Goal: Transaction & Acquisition: Obtain resource

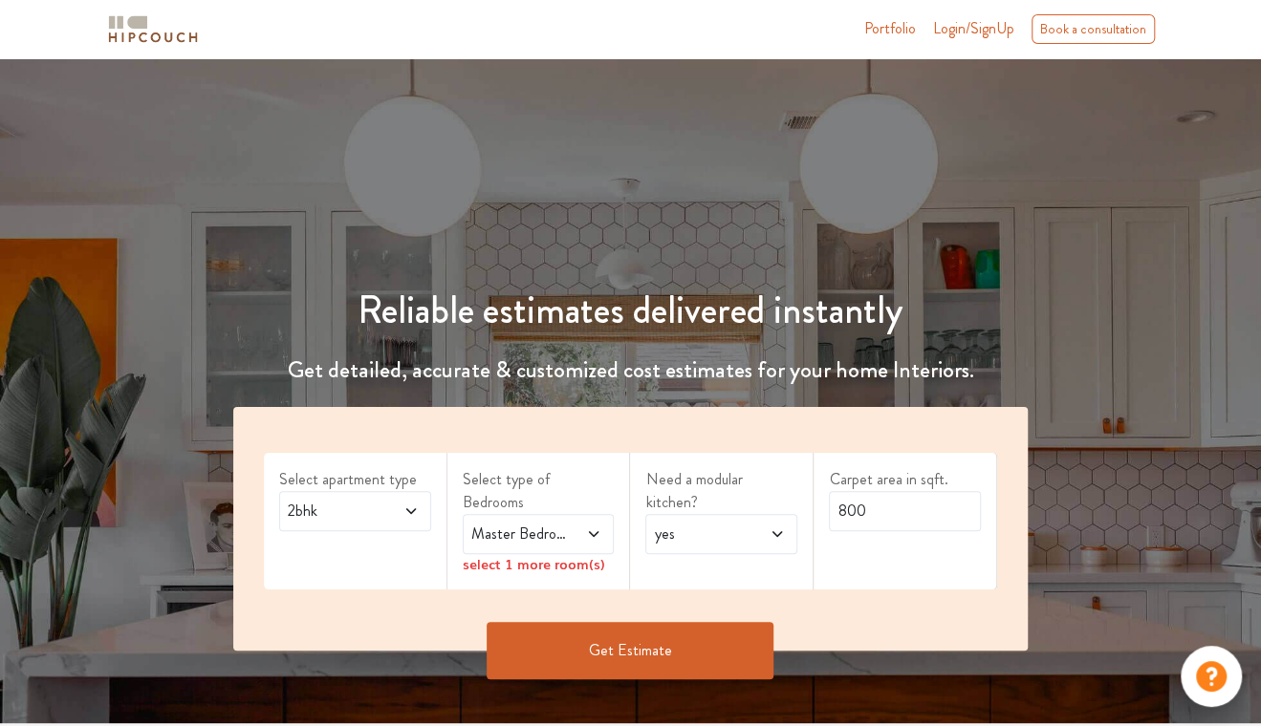
scroll to position [191, 0]
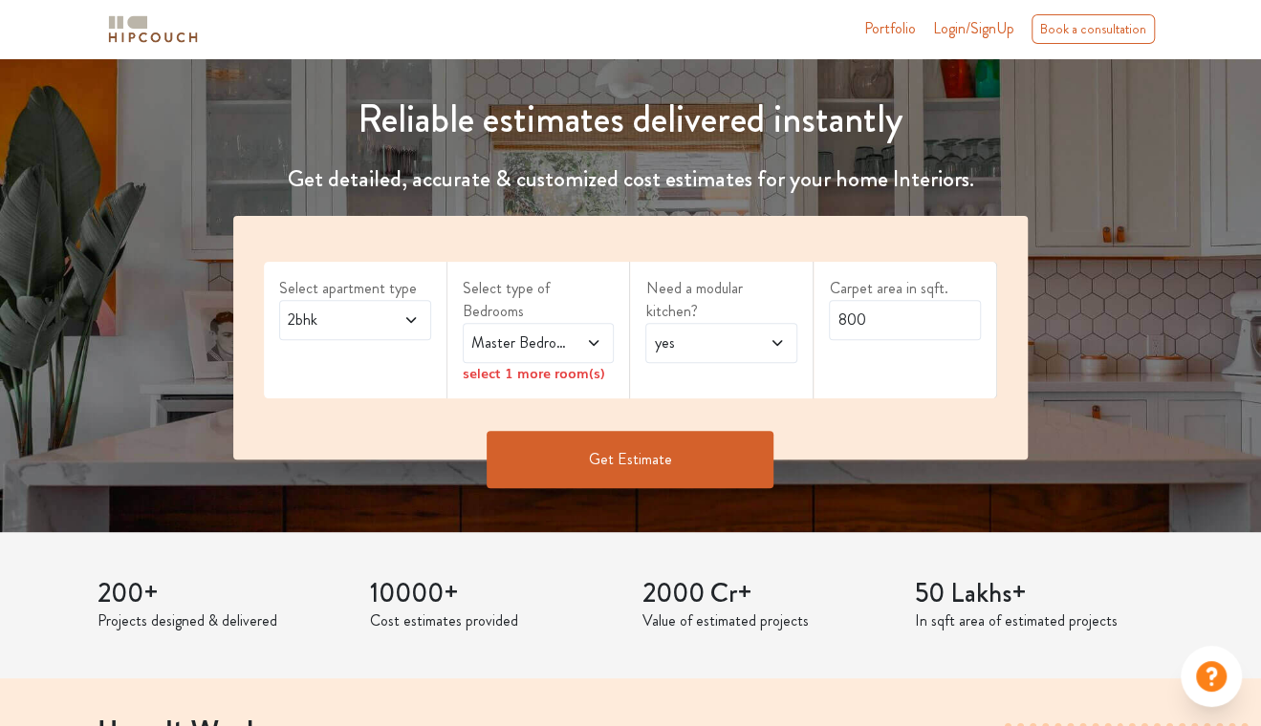
click at [405, 318] on icon at bounding box center [410, 320] width 15 height 15
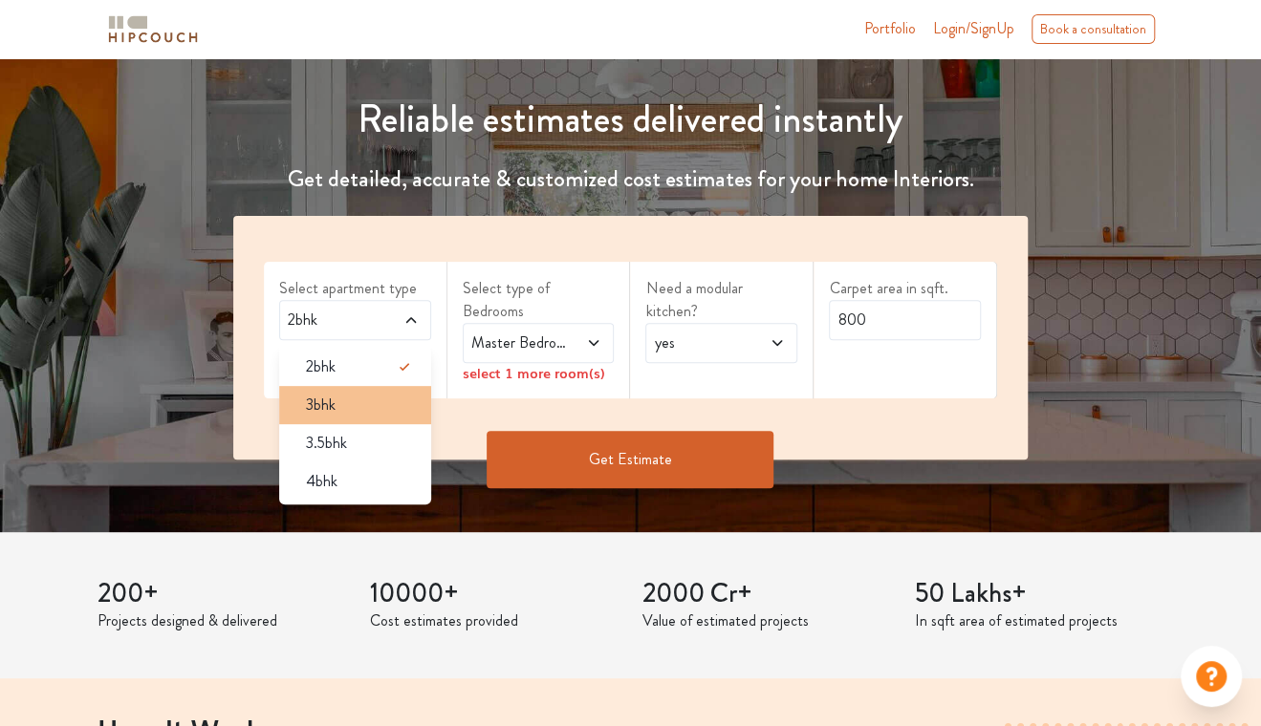
click at [385, 402] on div "3bhk" at bounding box center [361, 405] width 141 height 23
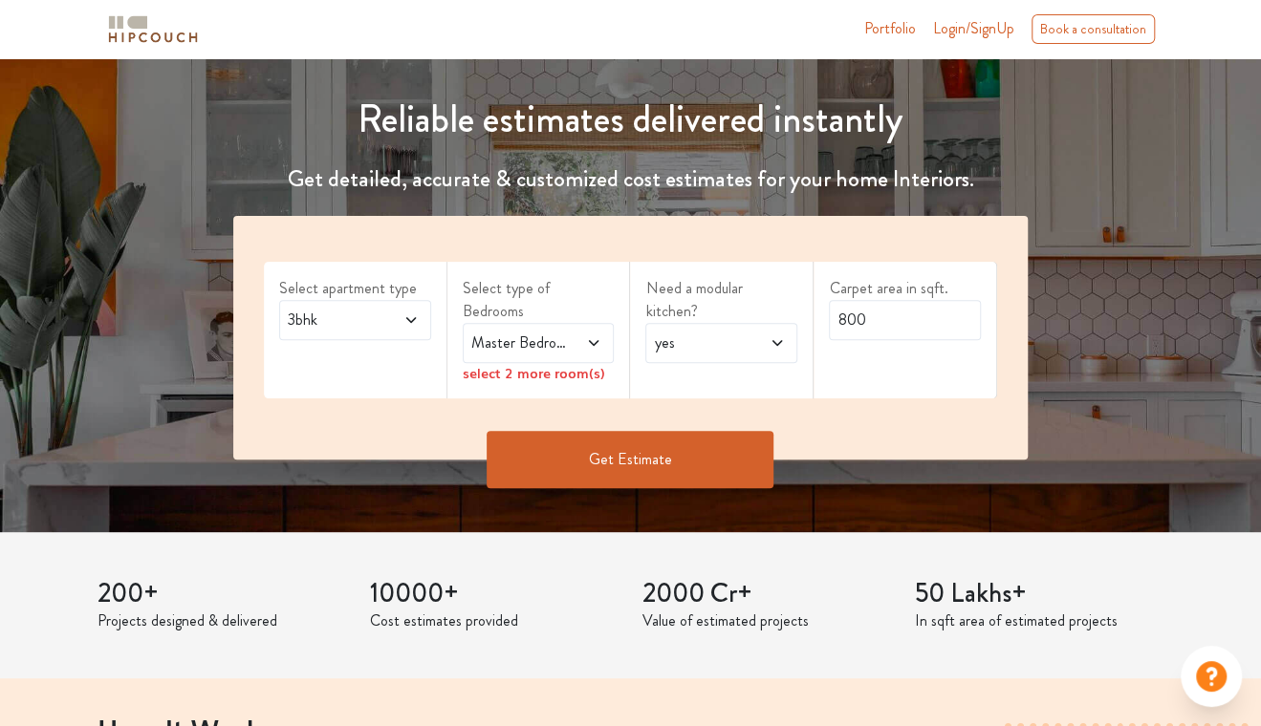
click at [565, 332] on span "Master Bedroom" at bounding box center [517, 343] width 101 height 23
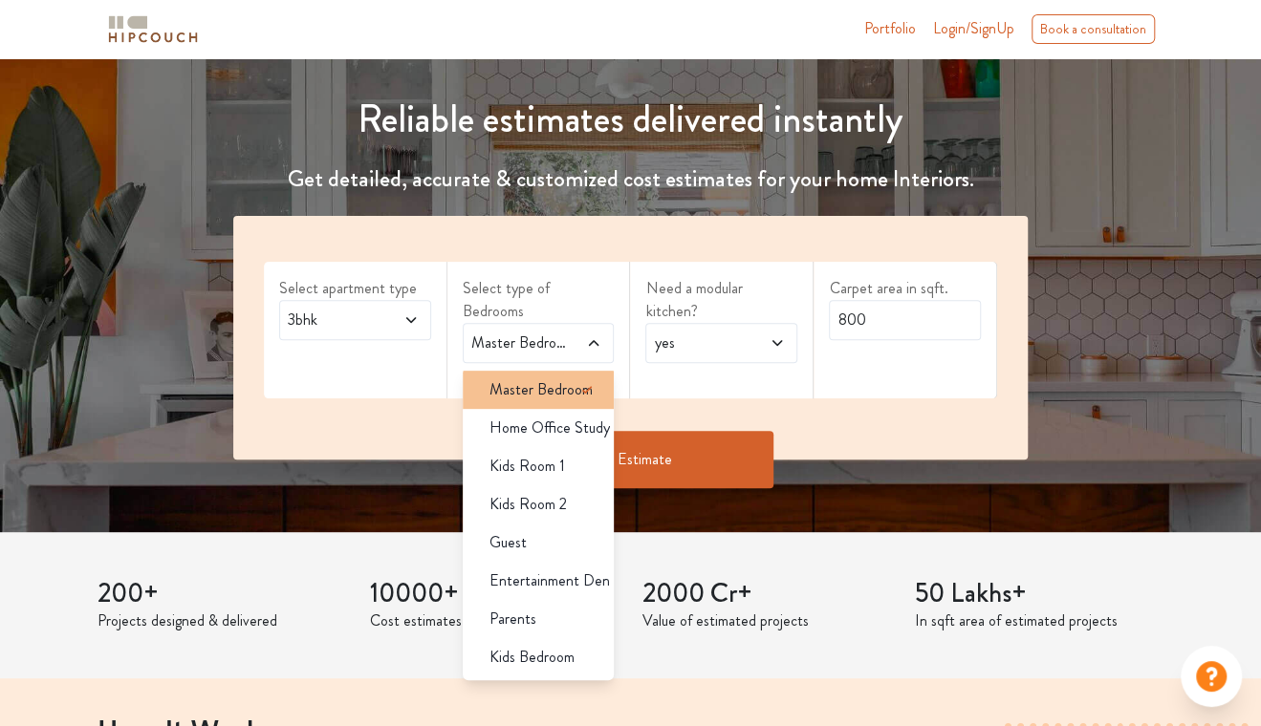
click at [595, 378] on icon at bounding box center [586, 389] width 23 height 23
click at [557, 378] on span "Master Bedroom" at bounding box center [540, 389] width 103 height 23
click at [560, 378] on span "Master Bedroom" at bounding box center [540, 389] width 103 height 23
click at [661, 366] on div "Need a modular kitchen? yes" at bounding box center [722, 330] width 184 height 137
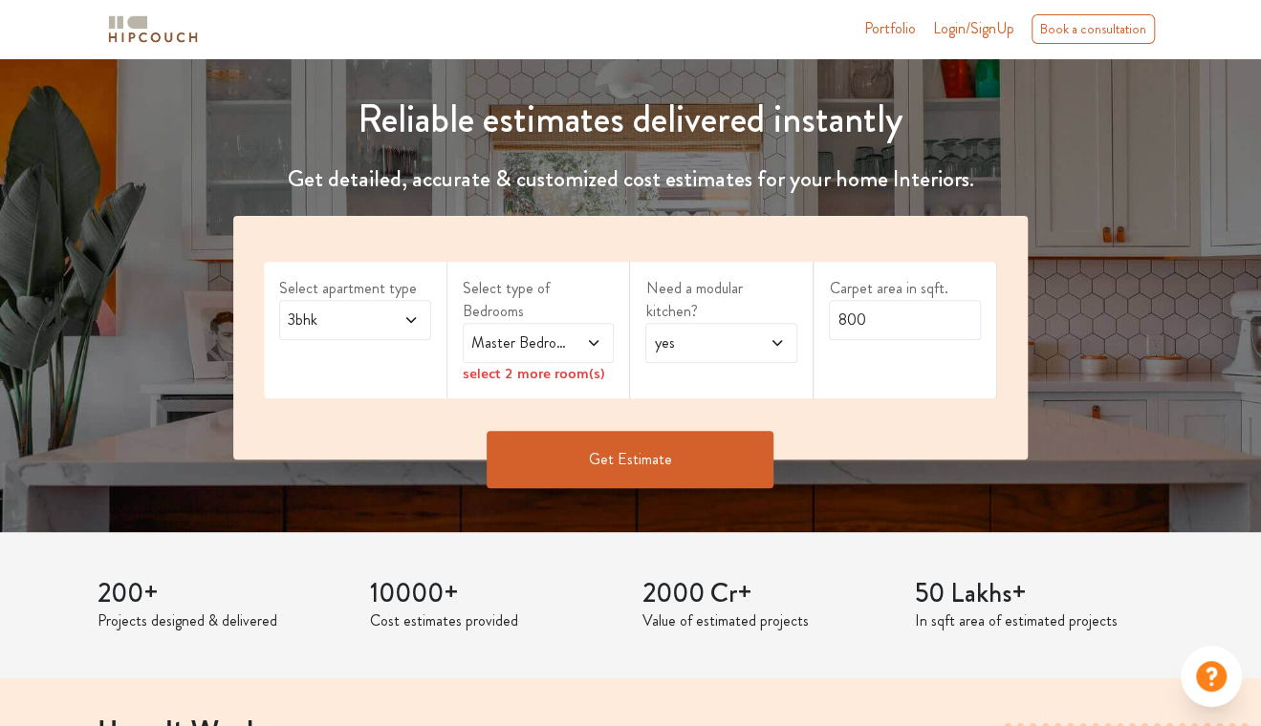
click at [591, 340] on icon at bounding box center [594, 343] width 10 height 6
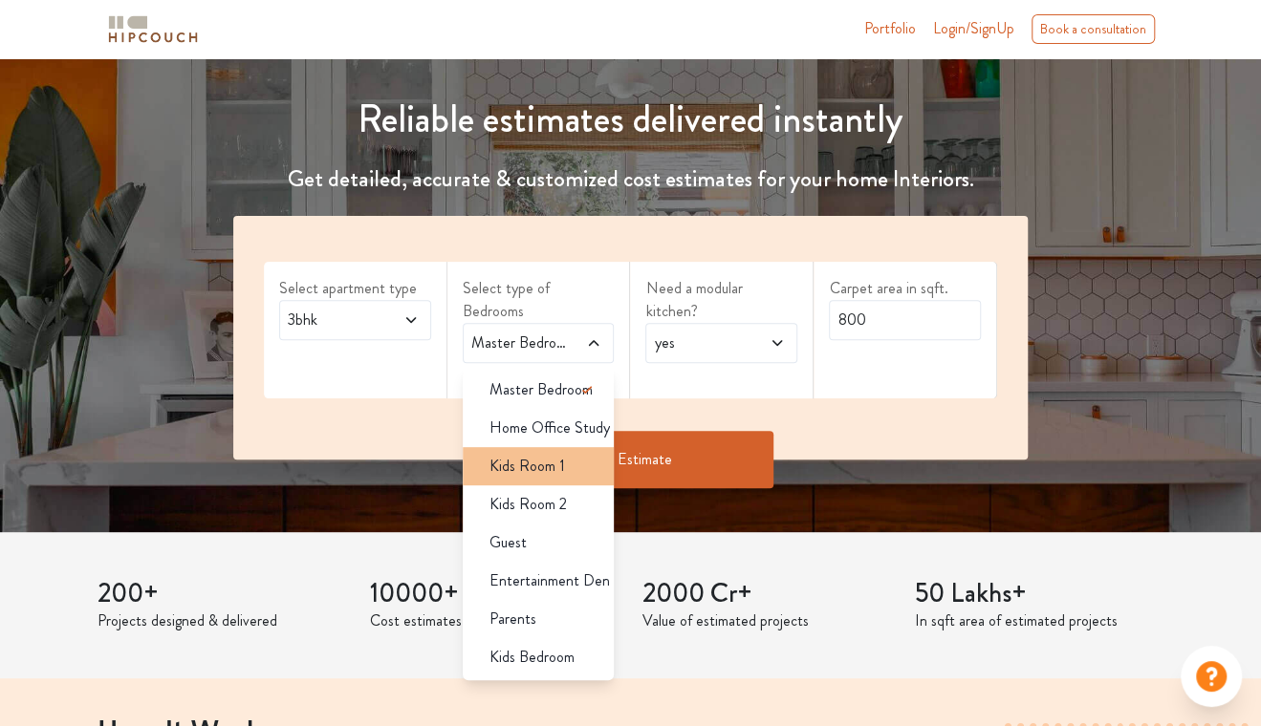
scroll to position [287, 0]
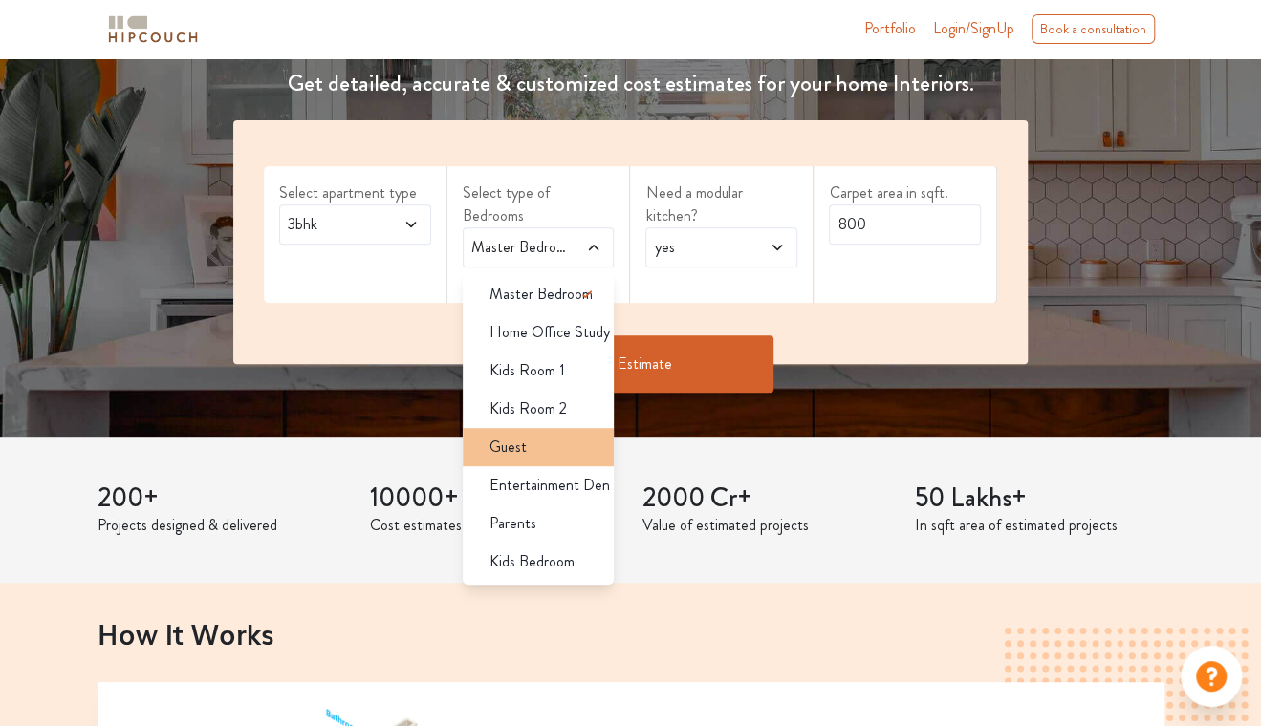
click at [570, 436] on div "Guest" at bounding box center [544, 447] width 141 height 23
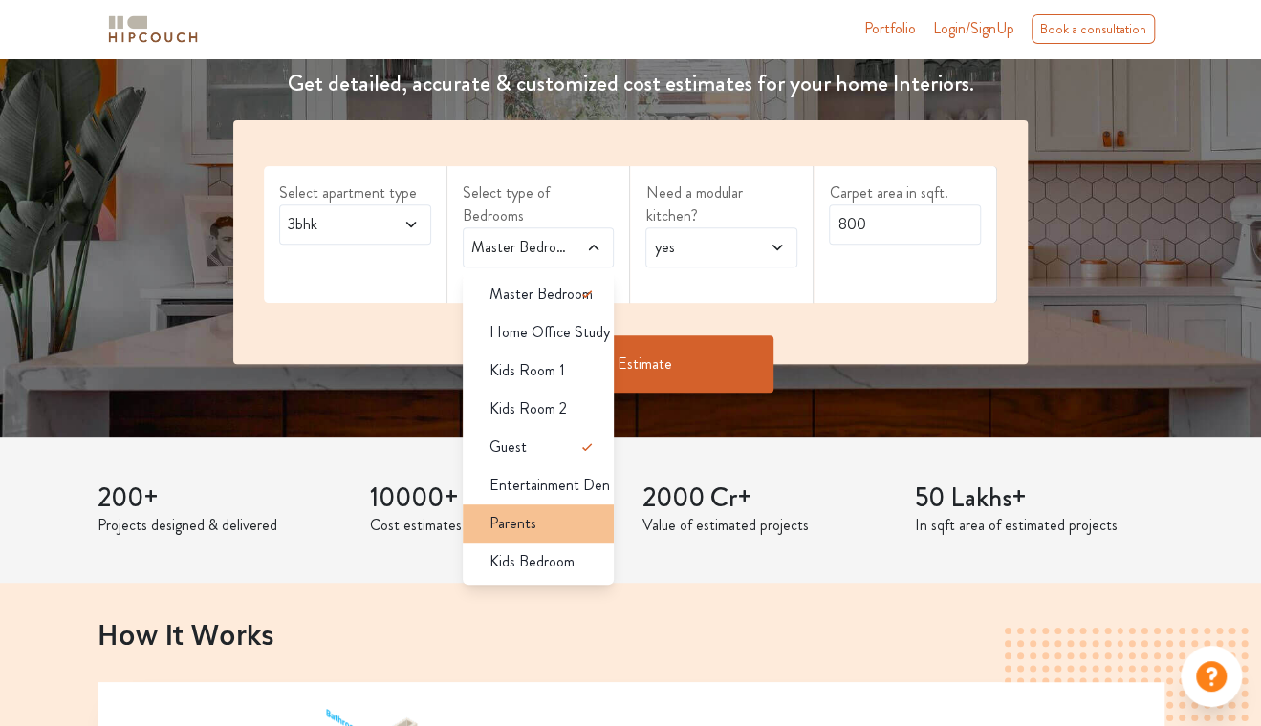
click at [563, 512] on div "Parents" at bounding box center [544, 523] width 141 height 23
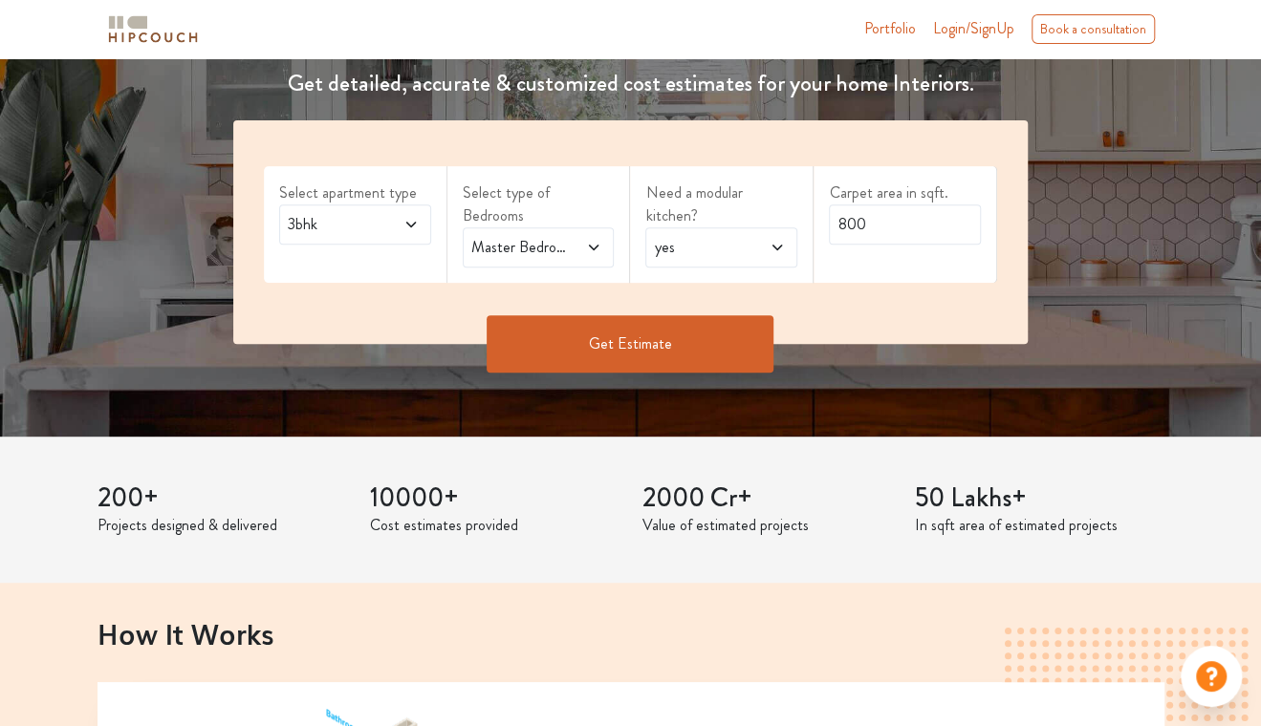
click at [698, 236] on span "yes" at bounding box center [700, 247] width 101 height 23
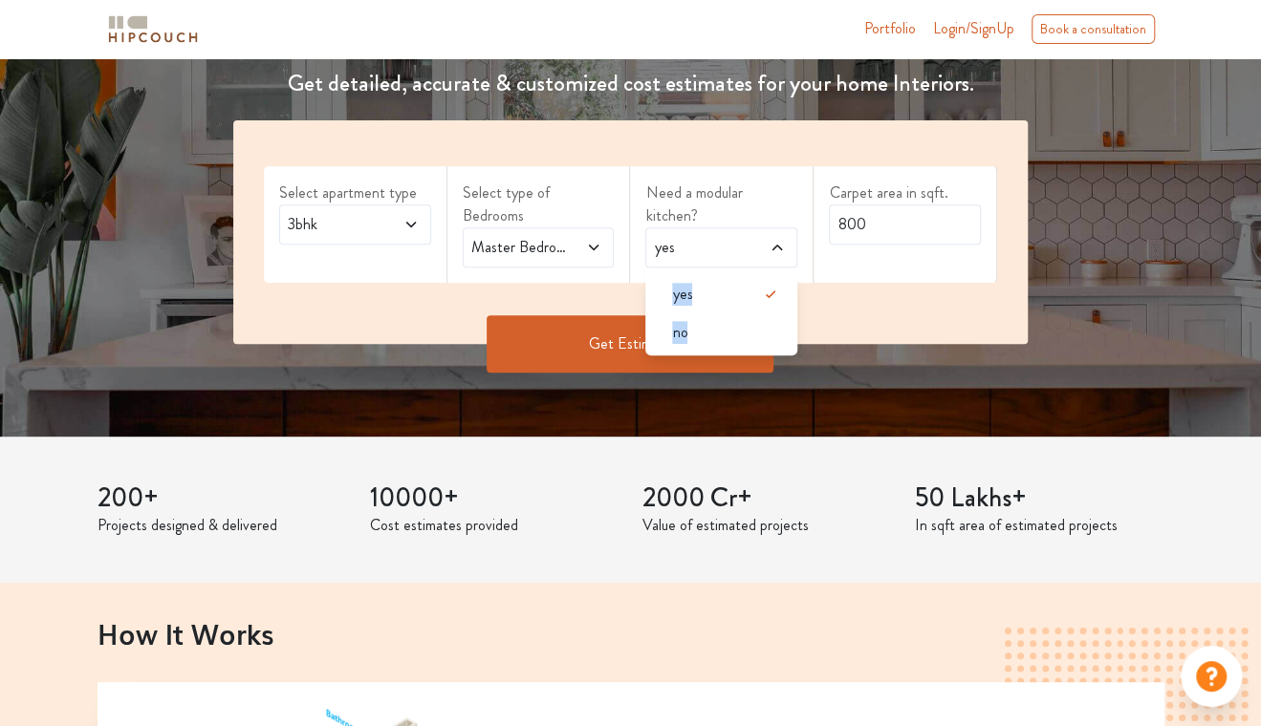
click at [698, 236] on span "yes" at bounding box center [700, 247] width 101 height 23
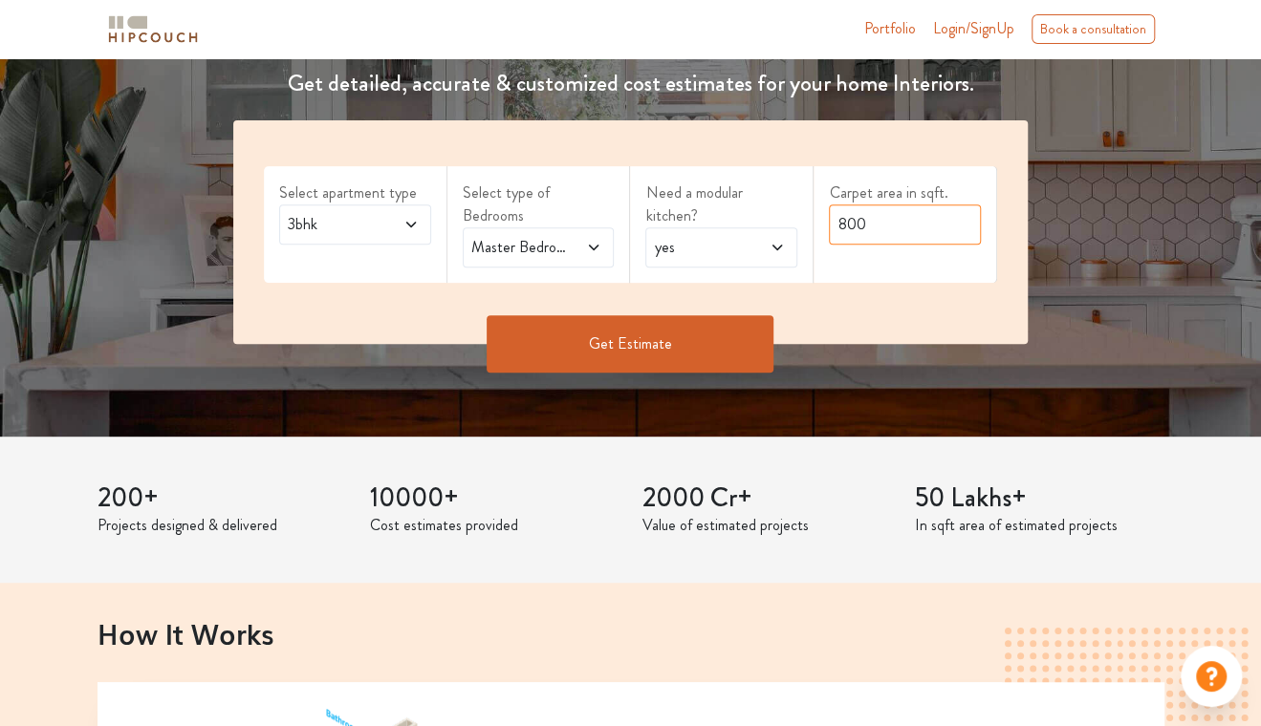
click at [858, 242] on input "800" at bounding box center [905, 225] width 152 height 40
drag, startPoint x: 896, startPoint y: 232, endPoint x: 809, endPoint y: 249, distance: 88.7
click at [809, 249] on div "Select apartment type 3bhk Select type of Bedrooms Master Bedroom,Guest,Parents…" at bounding box center [630, 232] width 794 height 224
type input "1600"
click at [666, 332] on button "Get Estimate" at bounding box center [629, 343] width 287 height 57
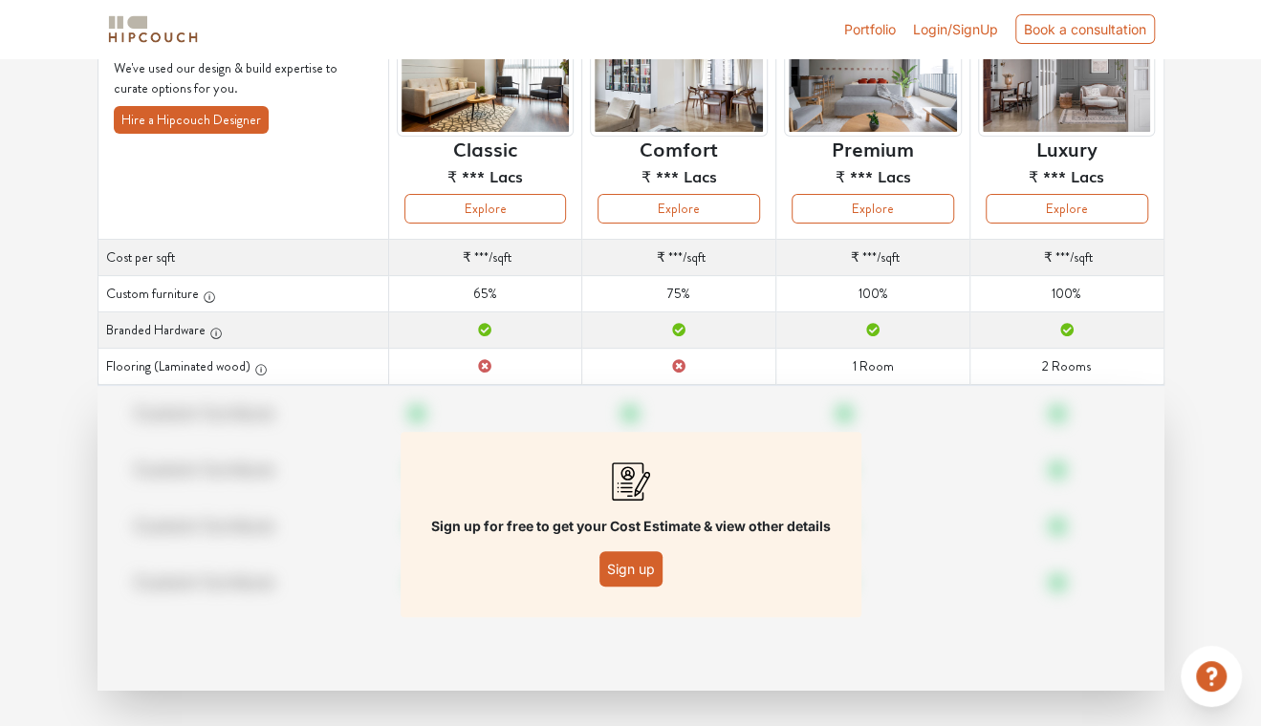
scroll to position [191, 0]
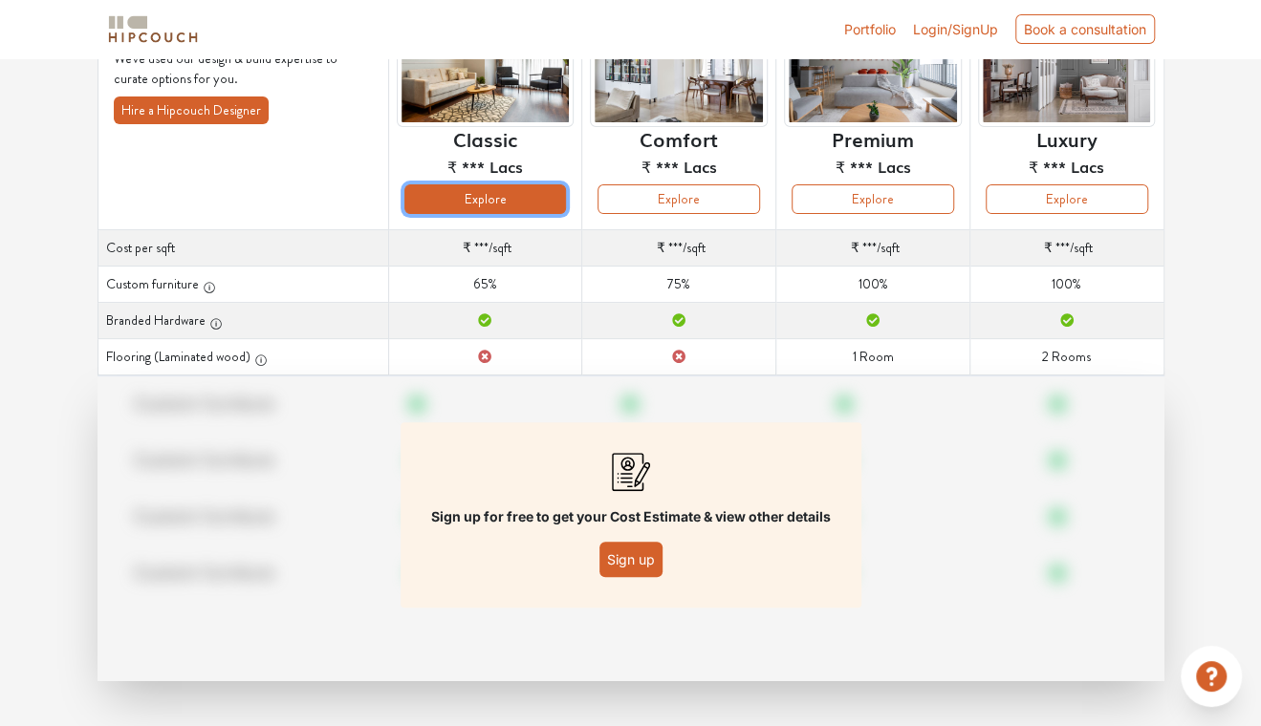
click at [522, 200] on button "Explore" at bounding box center [485, 199] width 162 height 30
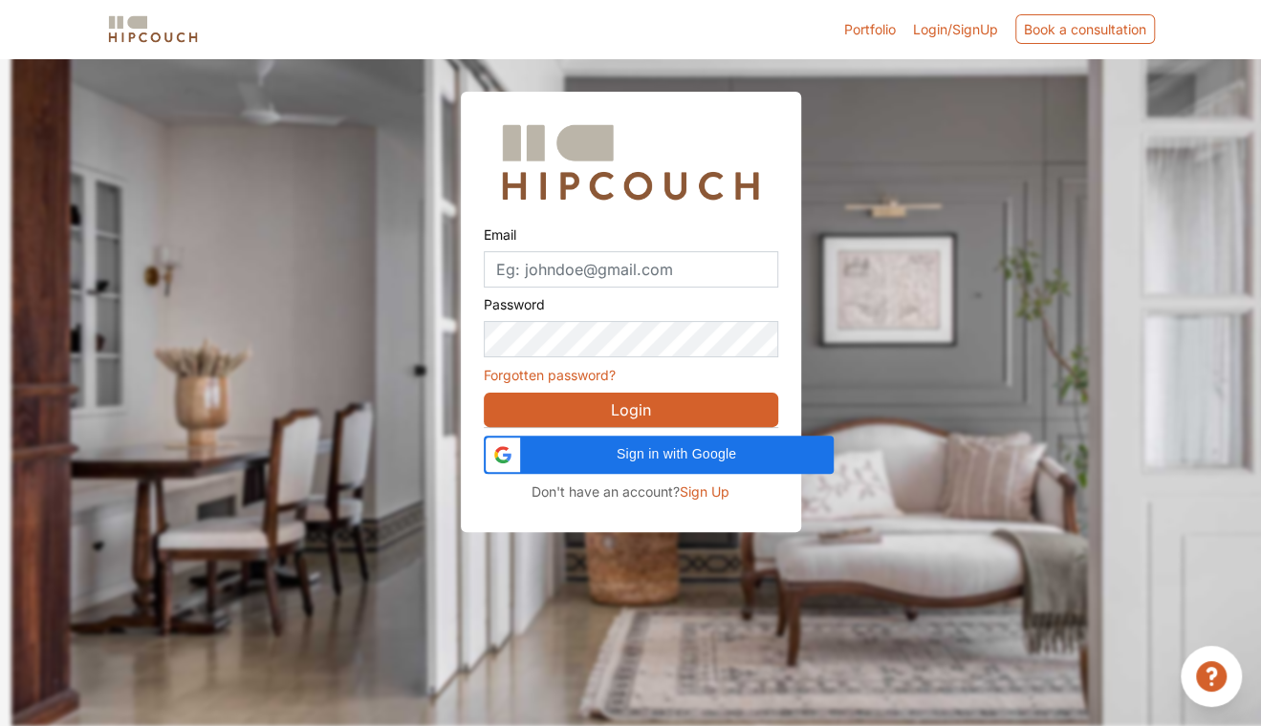
scroll to position [57, 0]
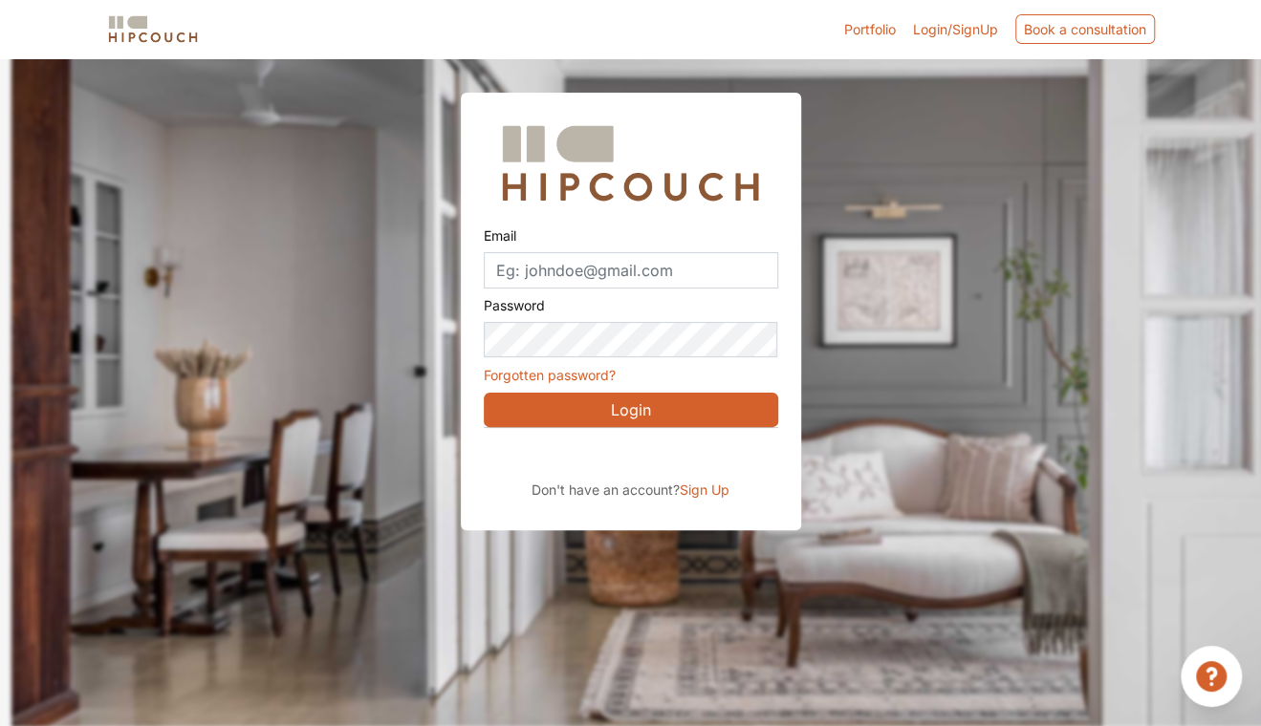
click at [424, 220] on div at bounding box center [641, 364] width 1261 height 726
paste input "xadigon909@erynka.com"
type input "xadigon909@erynka.com"
click at [705, 491] on span "Sign Up" at bounding box center [705, 490] width 50 height 16
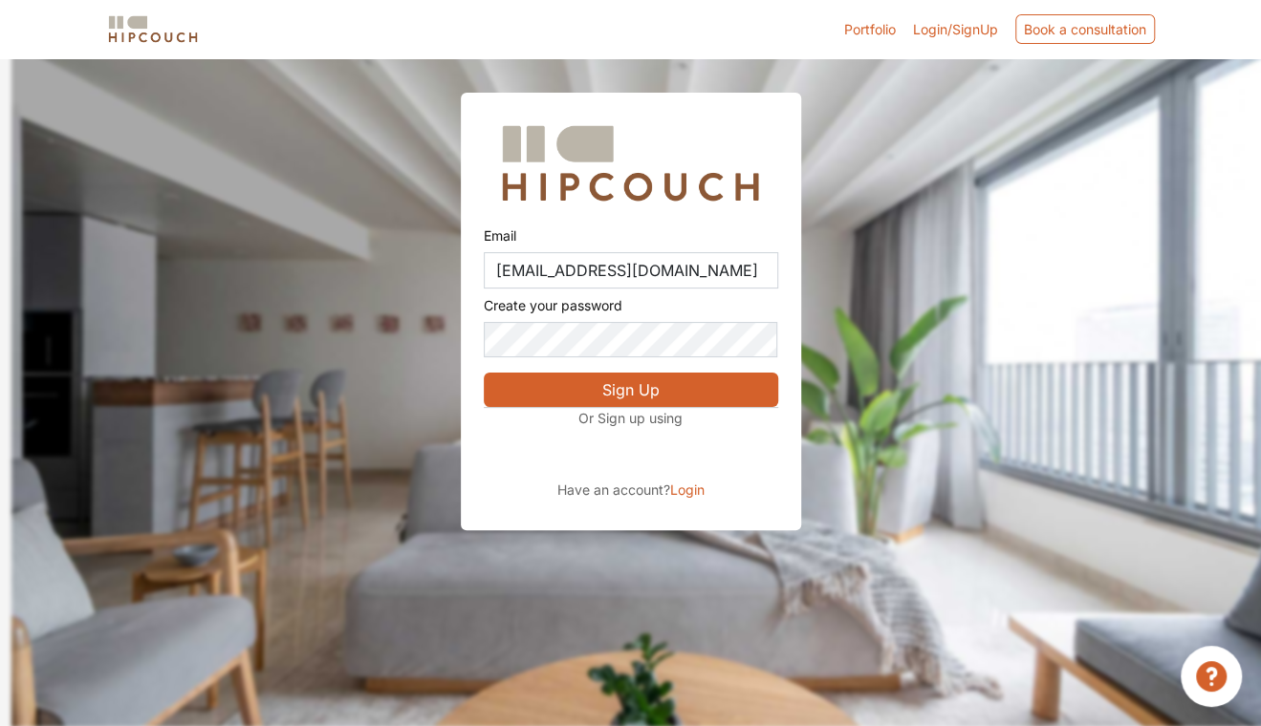
click at [621, 385] on button "Sign Up" at bounding box center [631, 390] width 294 height 34
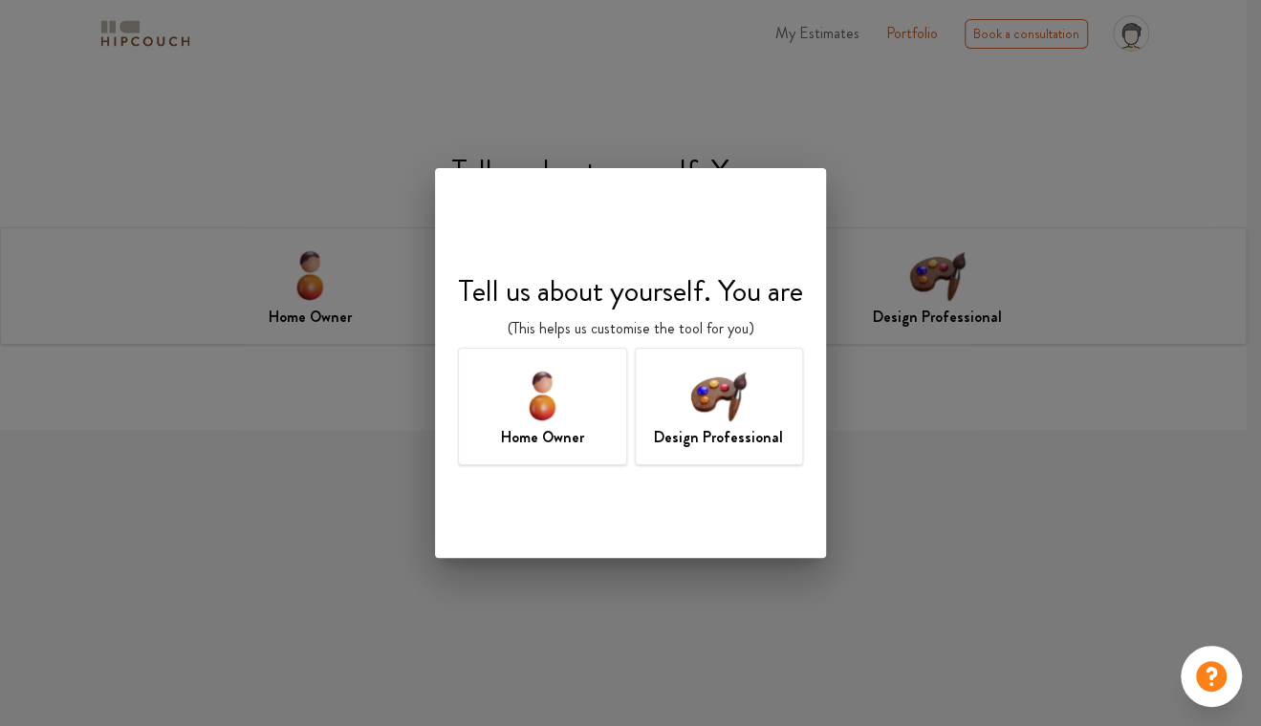
click at [721, 406] on img at bounding box center [718, 395] width 62 height 62
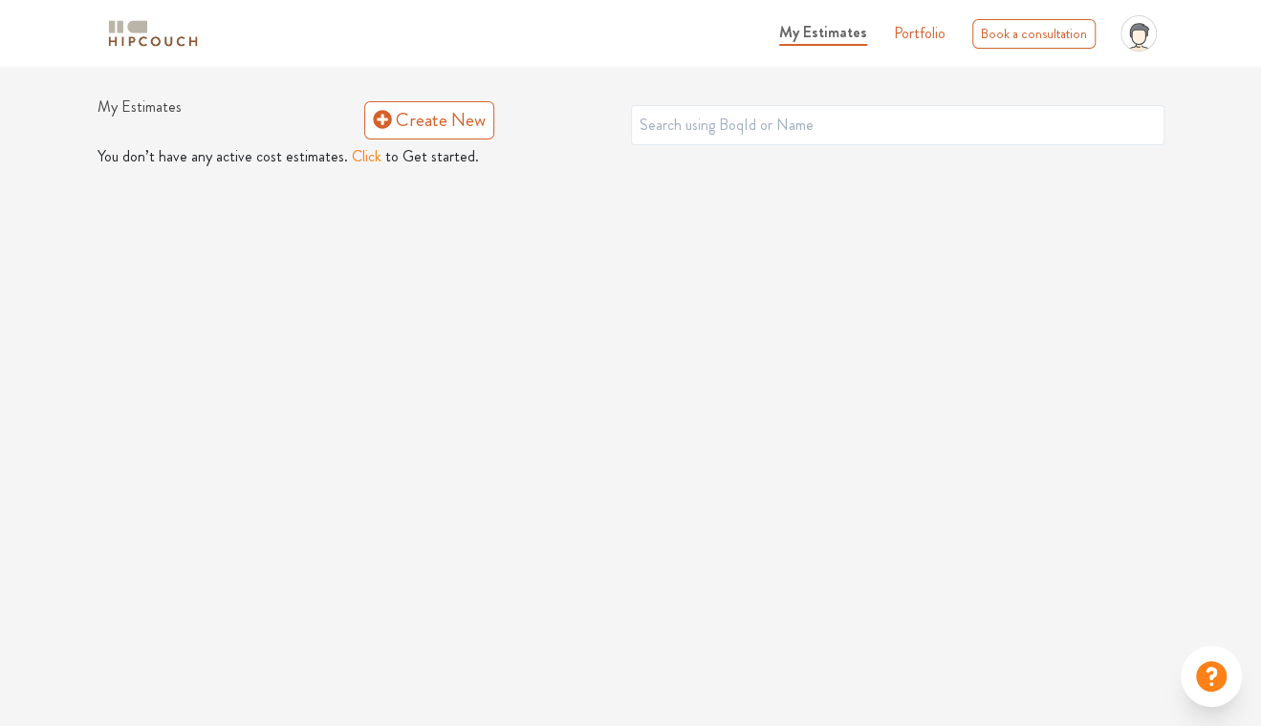
click at [356, 158] on button "Click" at bounding box center [367, 156] width 30 height 23
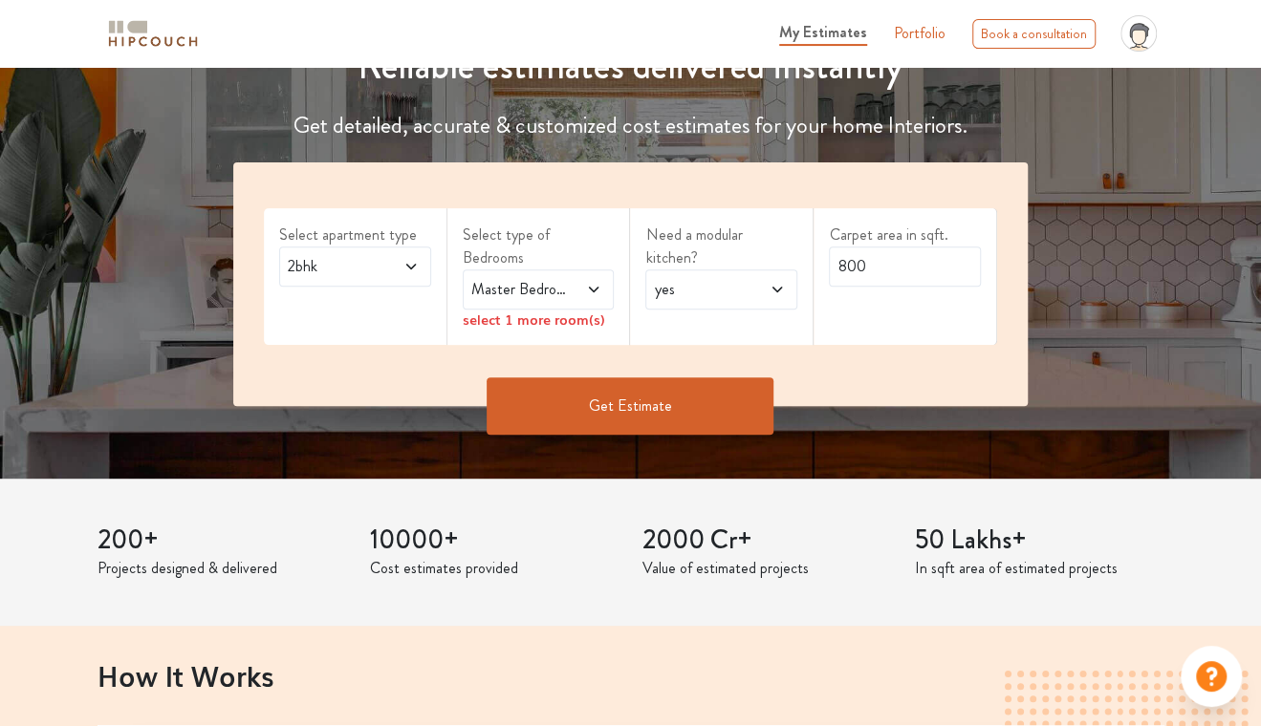
scroll to position [287, 0]
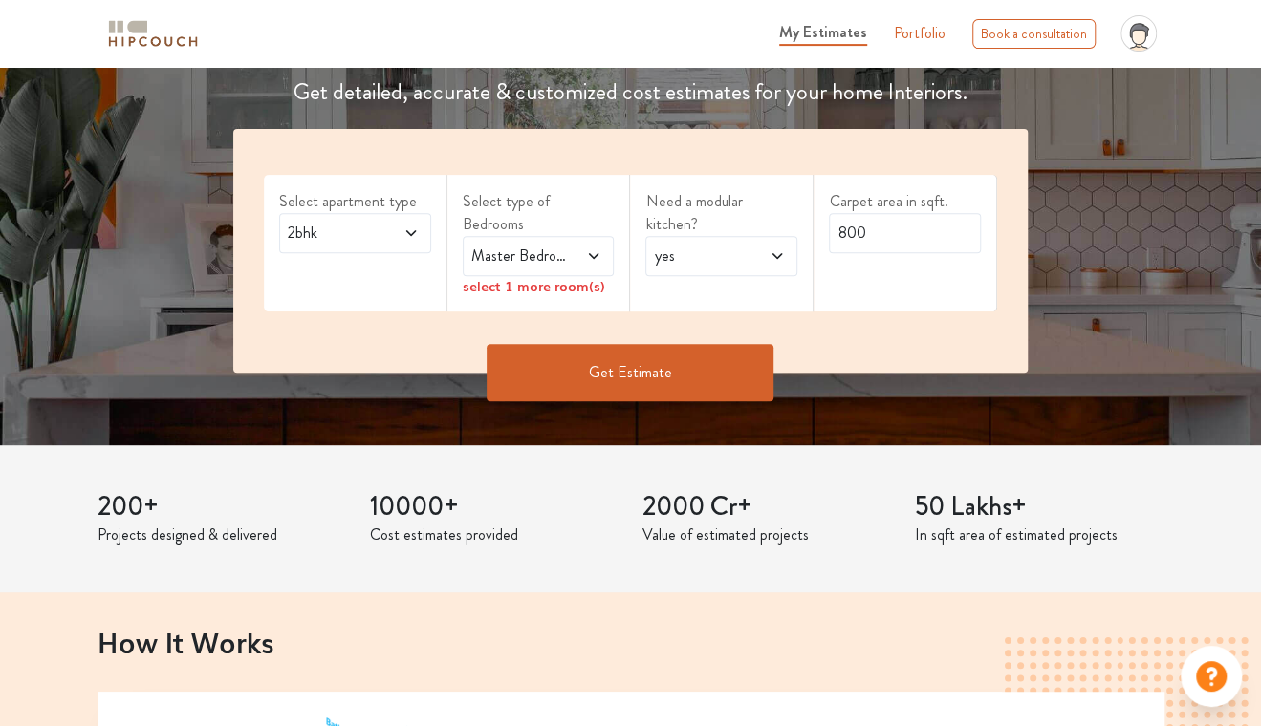
click at [400, 230] on span at bounding box center [401, 233] width 33 height 23
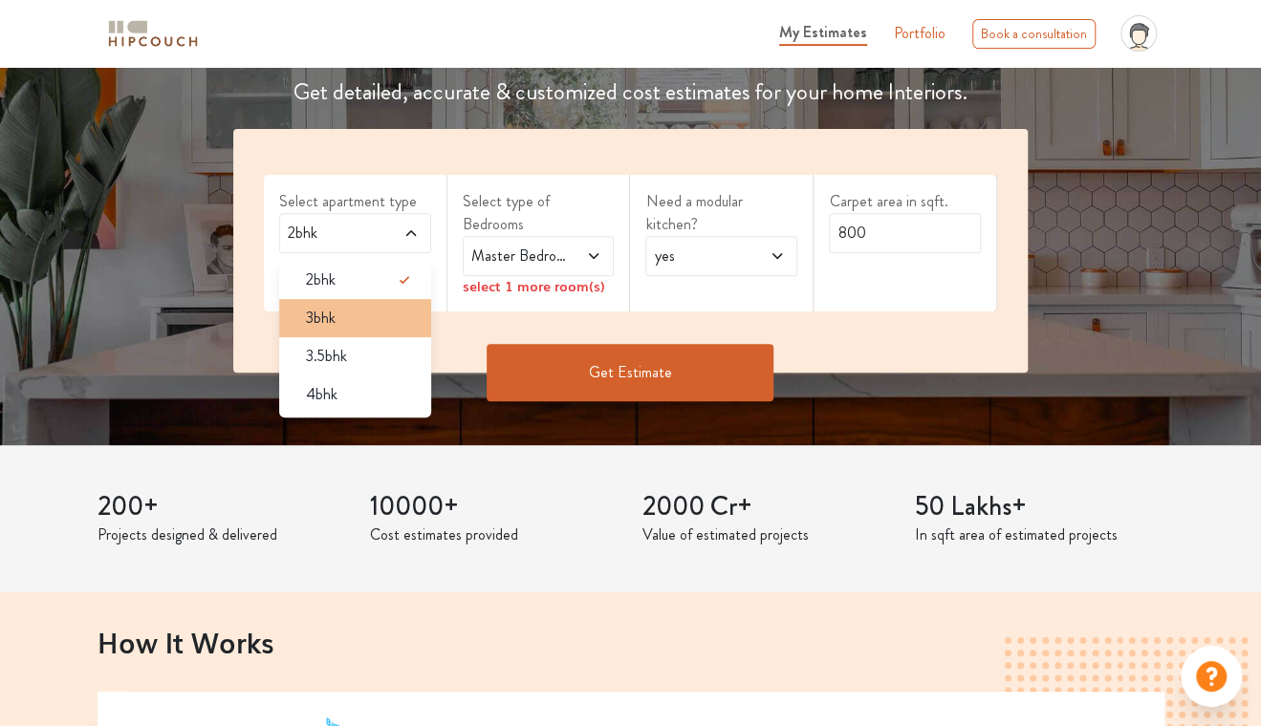
click at [373, 317] on div "3bhk" at bounding box center [361, 318] width 141 height 23
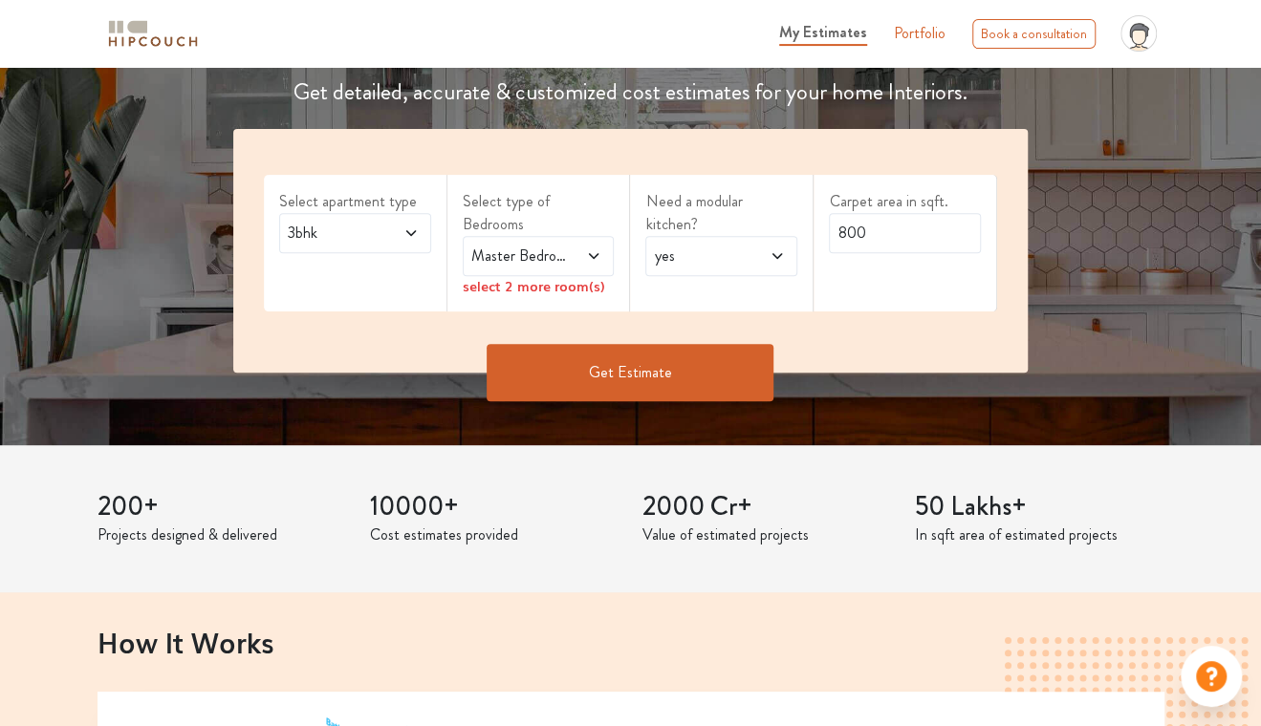
click at [593, 249] on icon at bounding box center [593, 256] width 15 height 15
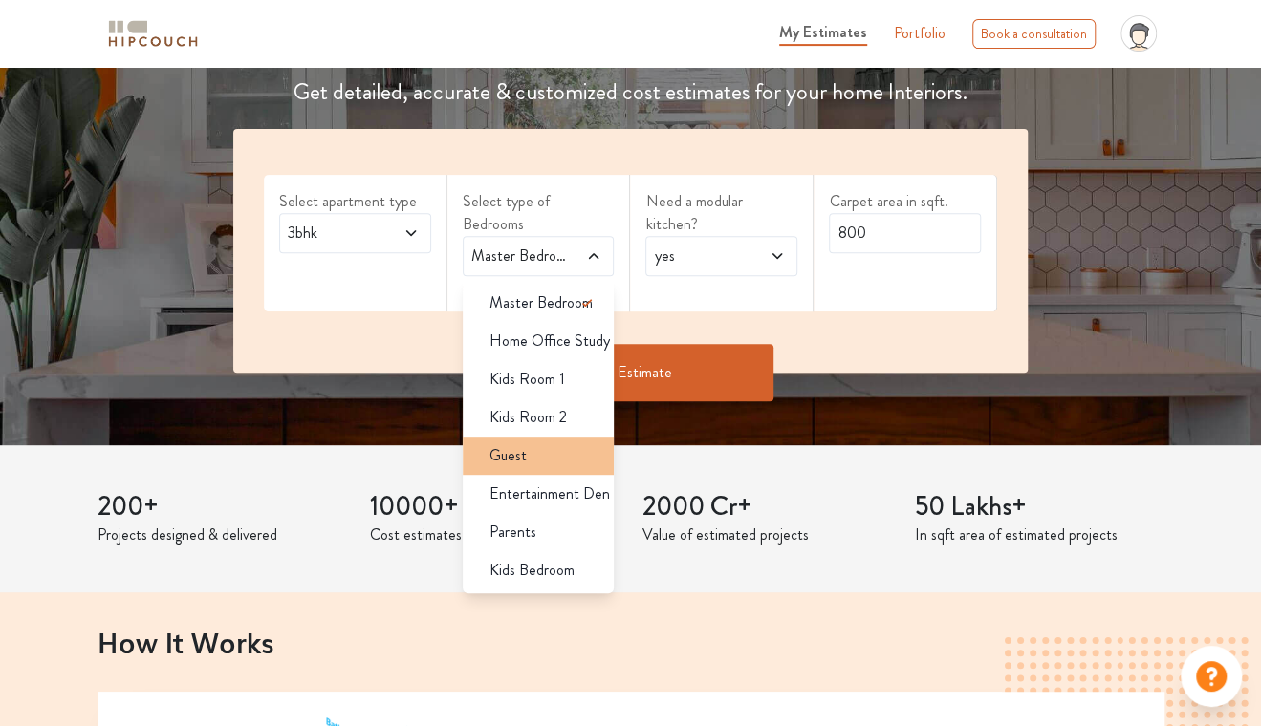
click at [558, 444] on div "Guest" at bounding box center [544, 455] width 141 height 23
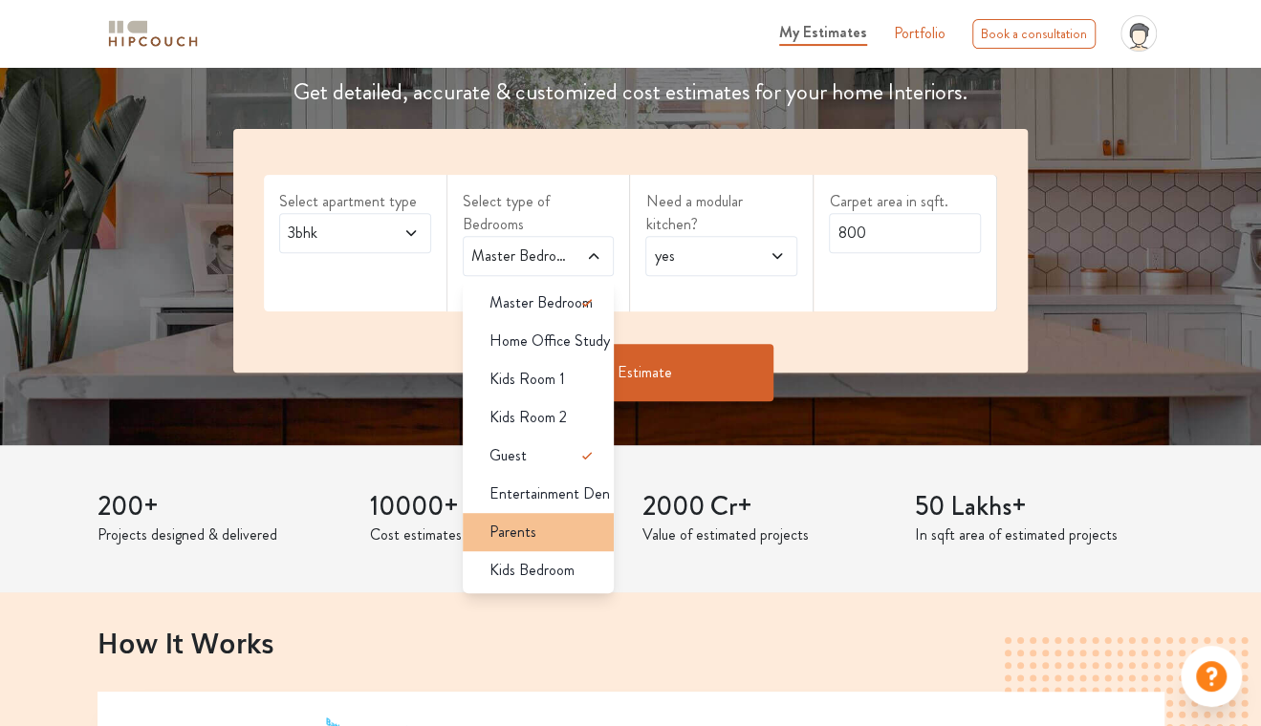
click at [561, 521] on div "Parents" at bounding box center [544, 532] width 141 height 23
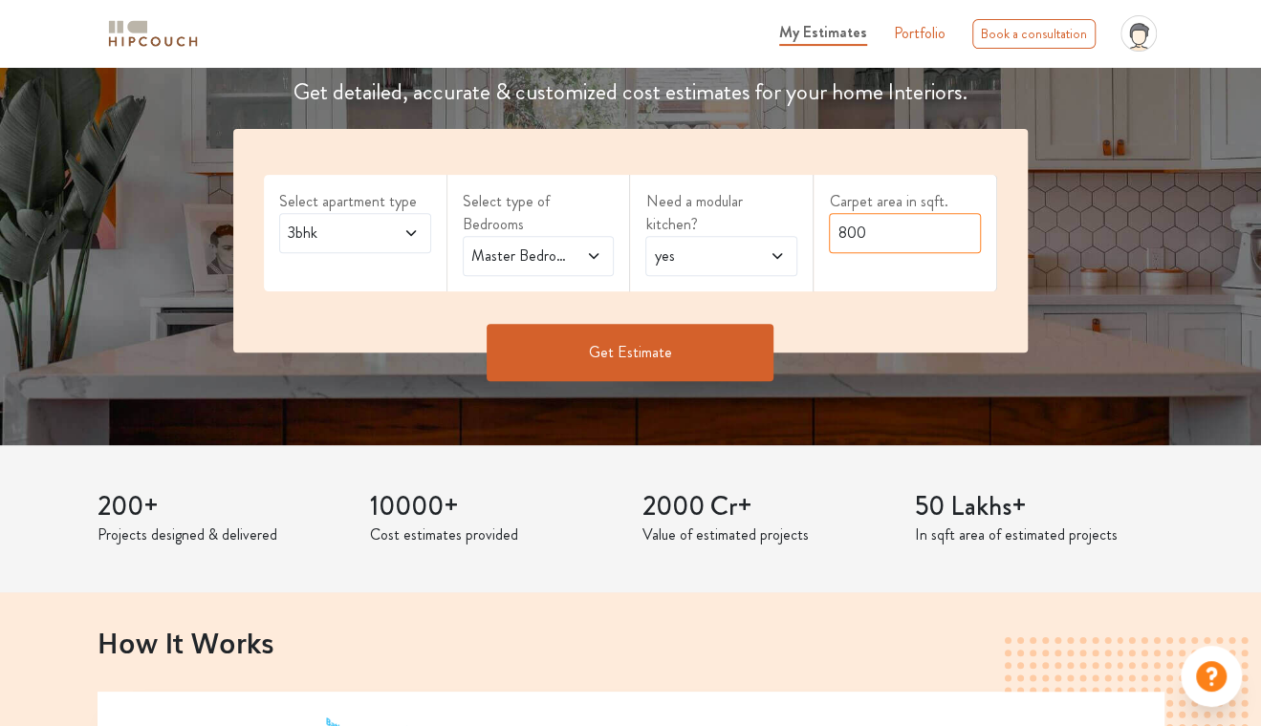
drag, startPoint x: 900, startPoint y: 243, endPoint x: 626, endPoint y: 290, distance: 278.3
click at [626, 290] on div "Select apartment type 3bhk Select type of Bedrooms Master Bedroom,Guest,Parents…" at bounding box center [630, 241] width 794 height 224
type input "1600"
click at [650, 363] on div "Get Estimate" at bounding box center [630, 381] width 817 height 57
click at [665, 347] on button "Get Estimate" at bounding box center [629, 352] width 287 height 57
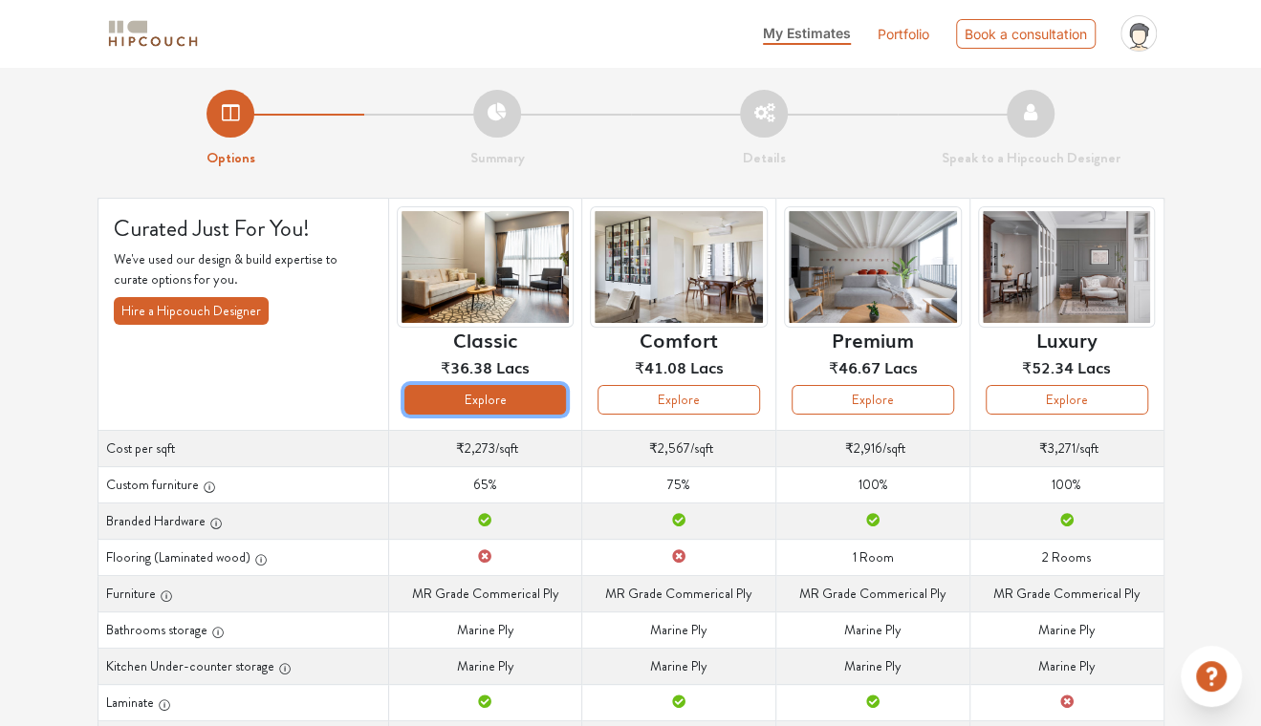
click at [500, 404] on button "Explore" at bounding box center [485, 400] width 162 height 30
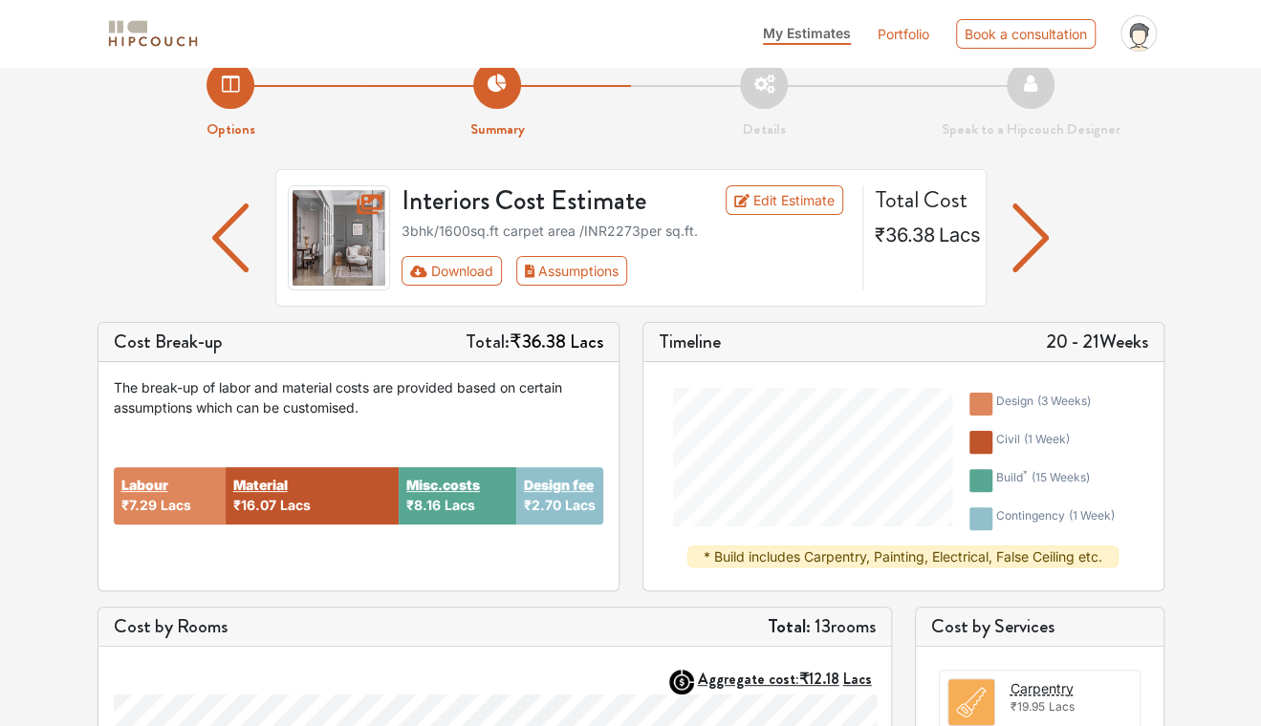
scroll to position [96, 0]
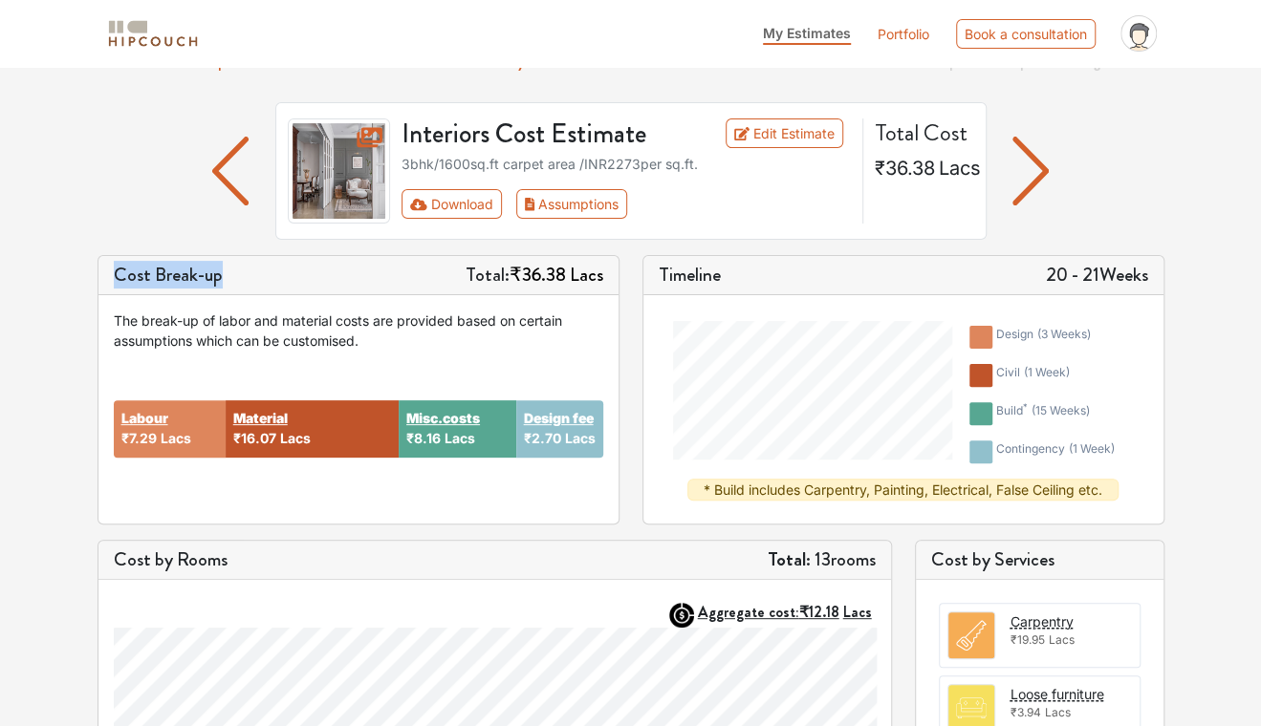
drag, startPoint x: 115, startPoint y: 270, endPoint x: 287, endPoint y: 290, distance: 173.1
click at [287, 290] on div "Cost Break-up Total: ₹36.38 Lacs" at bounding box center [358, 275] width 520 height 39
click at [270, 261] on div "Cost Break-up Total: ₹36.38 Lacs" at bounding box center [358, 275] width 520 height 39
drag, startPoint x: 115, startPoint y: 274, endPoint x: 285, endPoint y: 272, distance: 170.1
click at [285, 272] on div "Cost Break-up Total: ₹36.38 Lacs" at bounding box center [358, 275] width 520 height 39
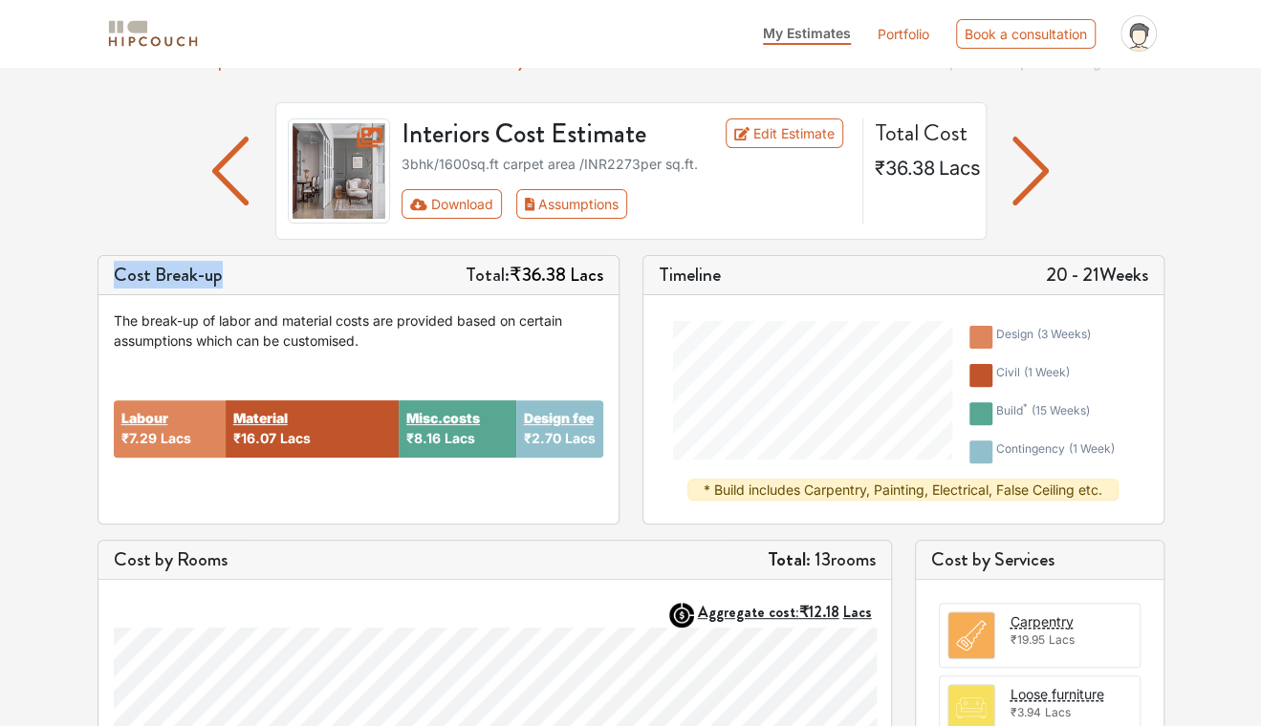
click at [285, 272] on div "Cost Break-up Total: ₹36.38 Lacs" at bounding box center [358, 275] width 520 height 39
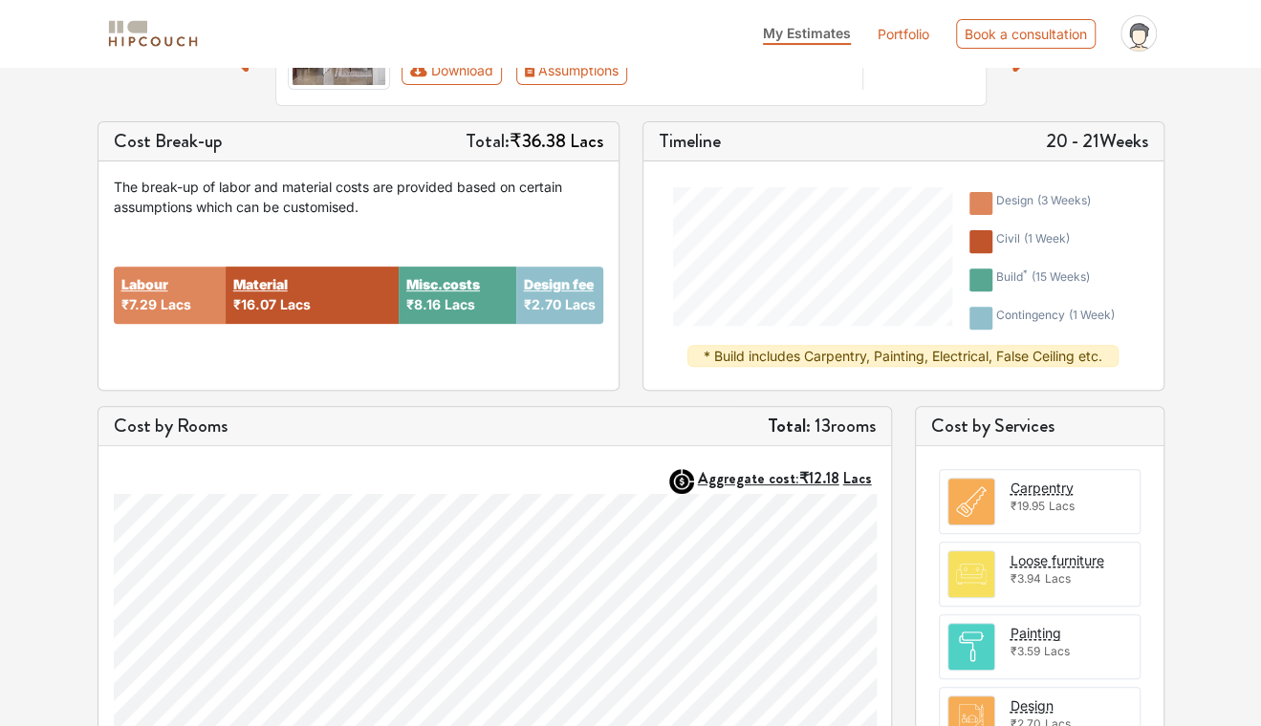
scroll to position [287, 0]
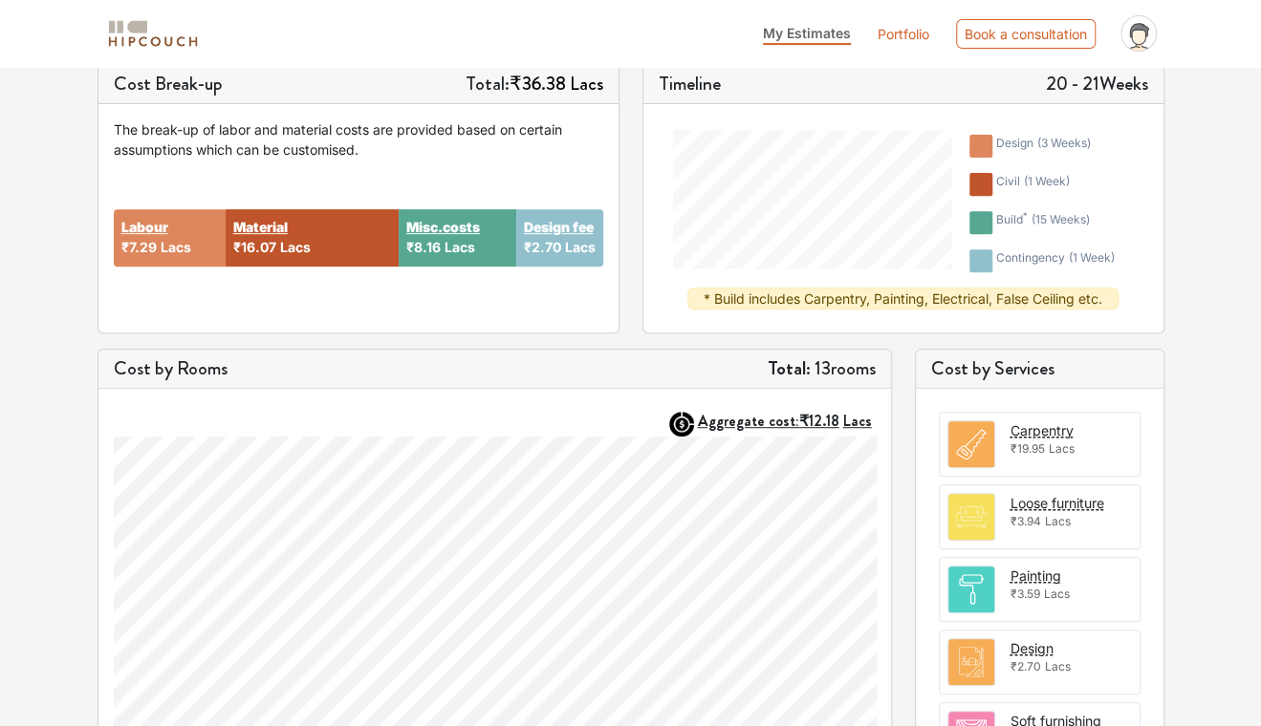
click at [327, 240] on div "Material ₹16.07 Lacs" at bounding box center [312, 237] width 173 height 57
drag, startPoint x: 451, startPoint y: 248, endPoint x: 517, endPoint y: 260, distance: 67.1
click at [512, 260] on div "Misc.costs ₹8.16 Lacs" at bounding box center [458, 237] width 118 height 57
click at [583, 249] on span "Lacs" at bounding box center [580, 247] width 31 height 16
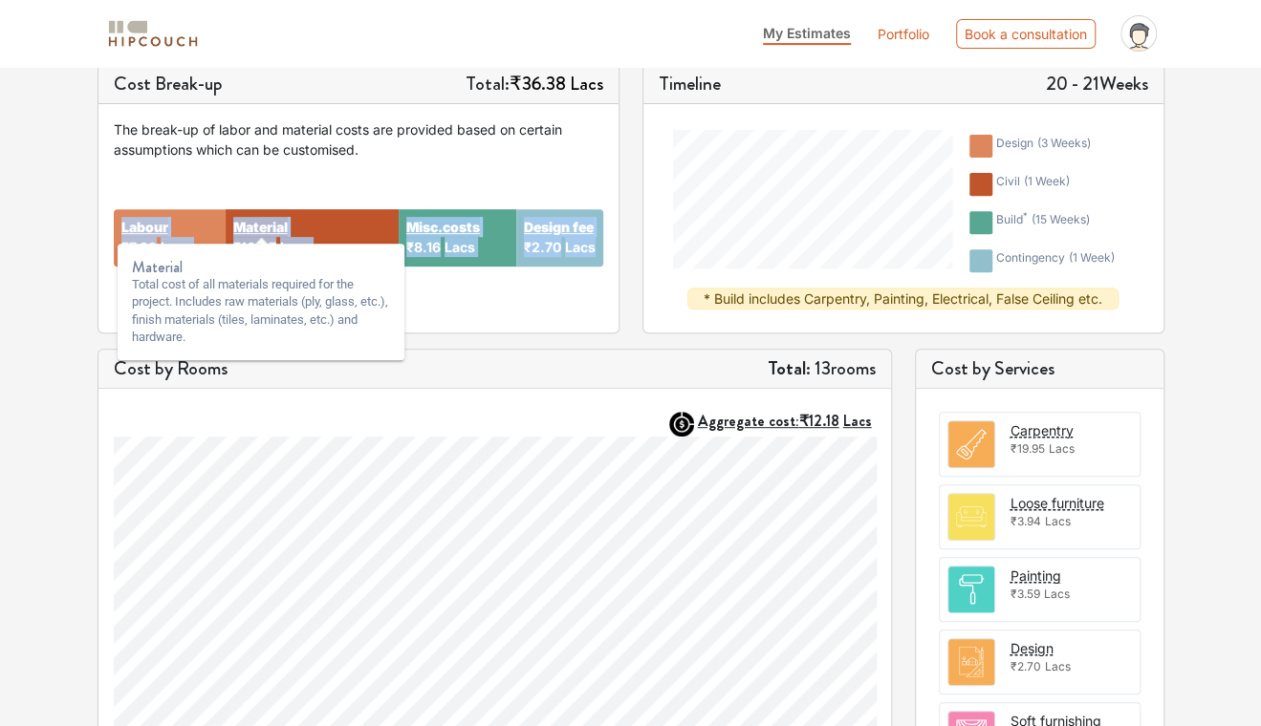
drag, startPoint x: 597, startPoint y: 249, endPoint x: 201, endPoint y: 207, distance: 398.9
click at [201, 207] on div "Labour ₹7.29 Lacs Material ₹16.07 Lacs Misc.costs ₹8.16 Lacs Design fee ₹2.70 L…" at bounding box center [358, 239] width 489 height 158
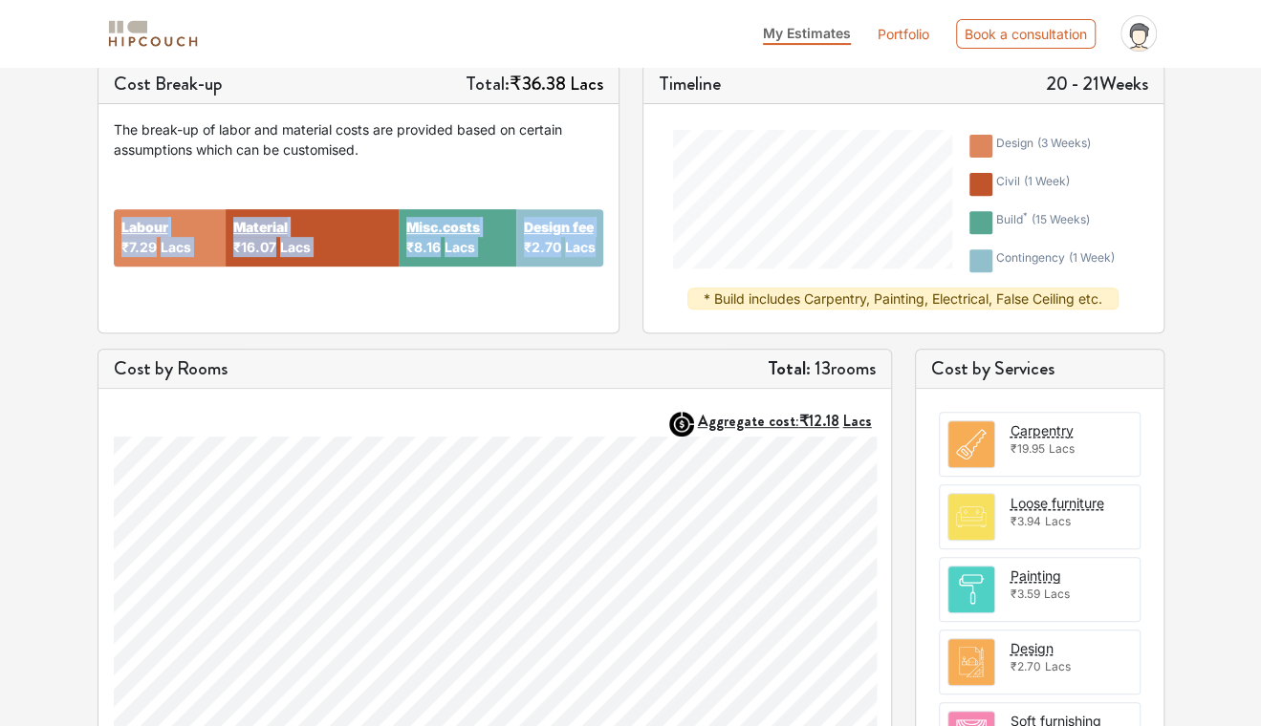
click at [487, 307] on div "Labour ₹7.29 Lacs Material ₹16.07 Lacs Misc.costs ₹8.16 Lacs Design fee ₹2.70 L…" at bounding box center [358, 239] width 489 height 158
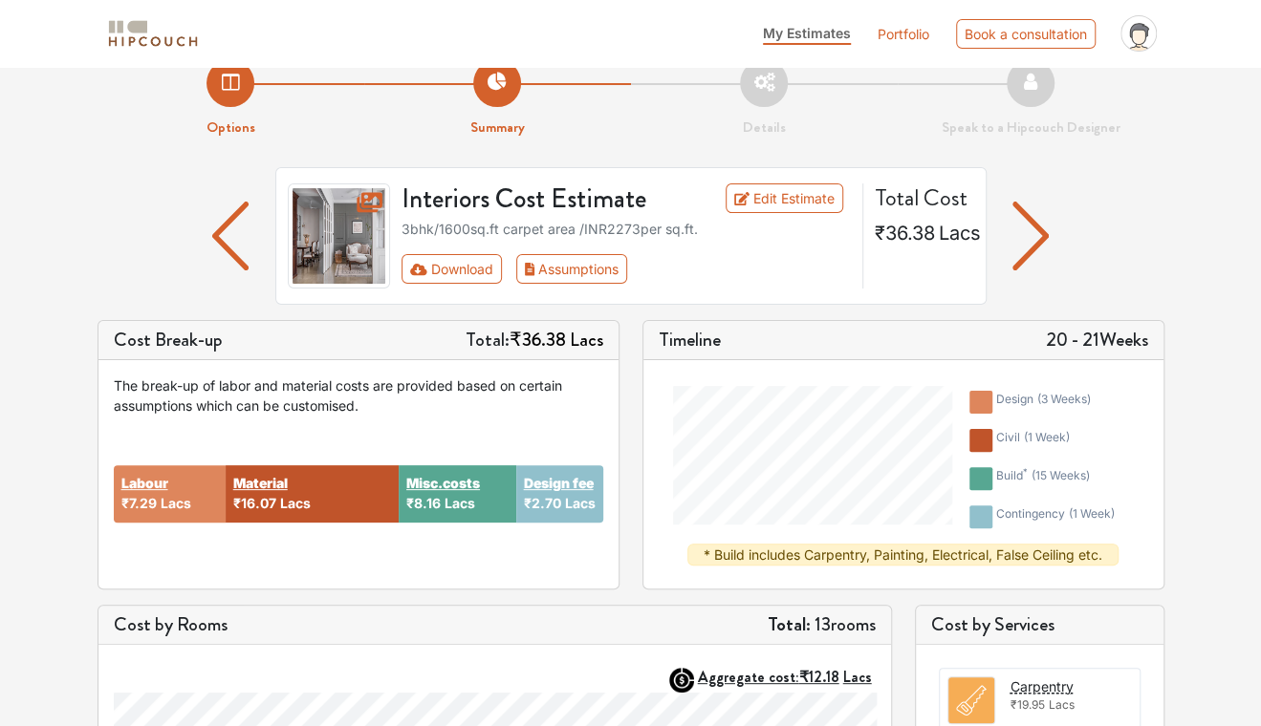
scroll to position [18, 0]
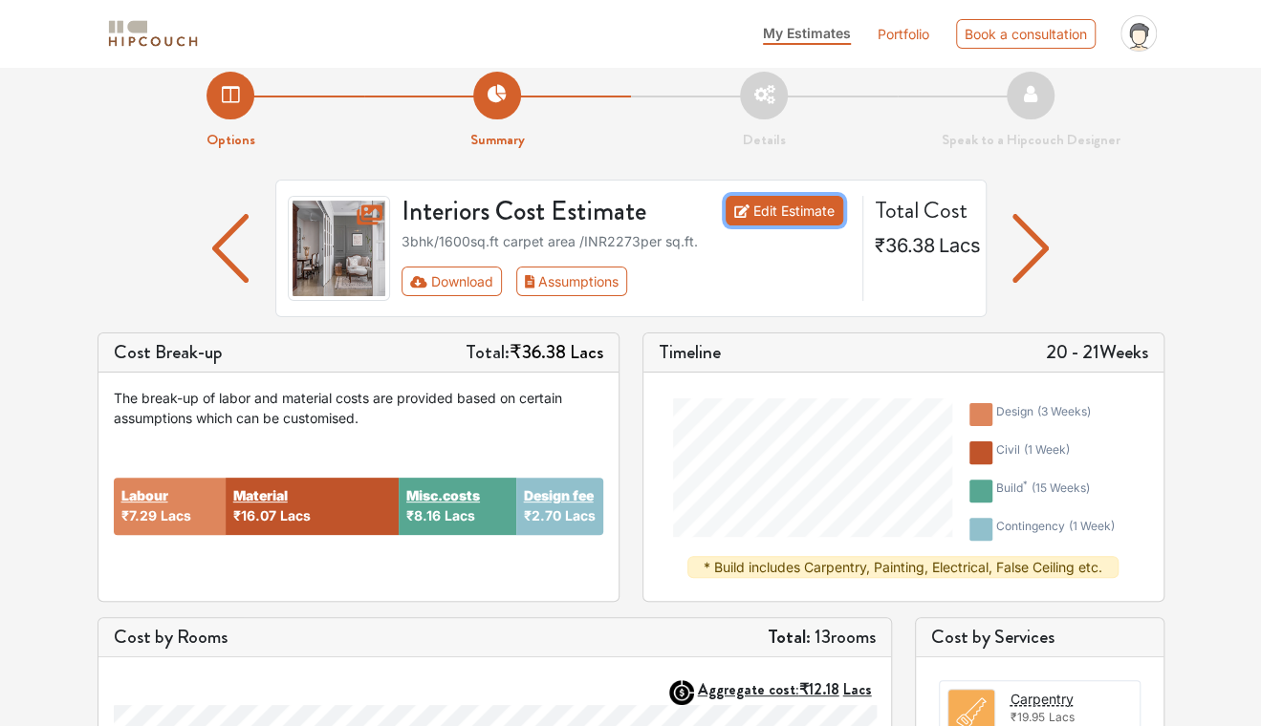
click at [786, 209] on link "Edit Estimate" at bounding box center [784, 211] width 118 height 30
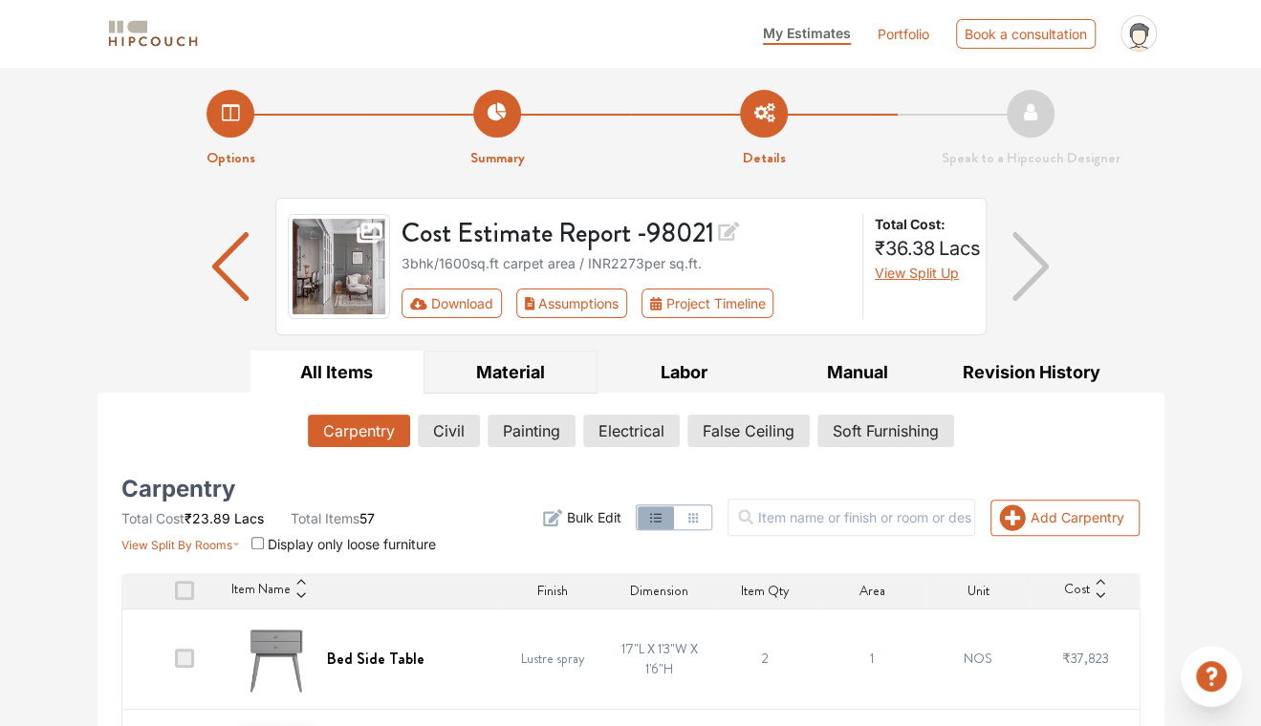
click at [516, 378] on button "Material" at bounding box center [510, 372] width 174 height 43
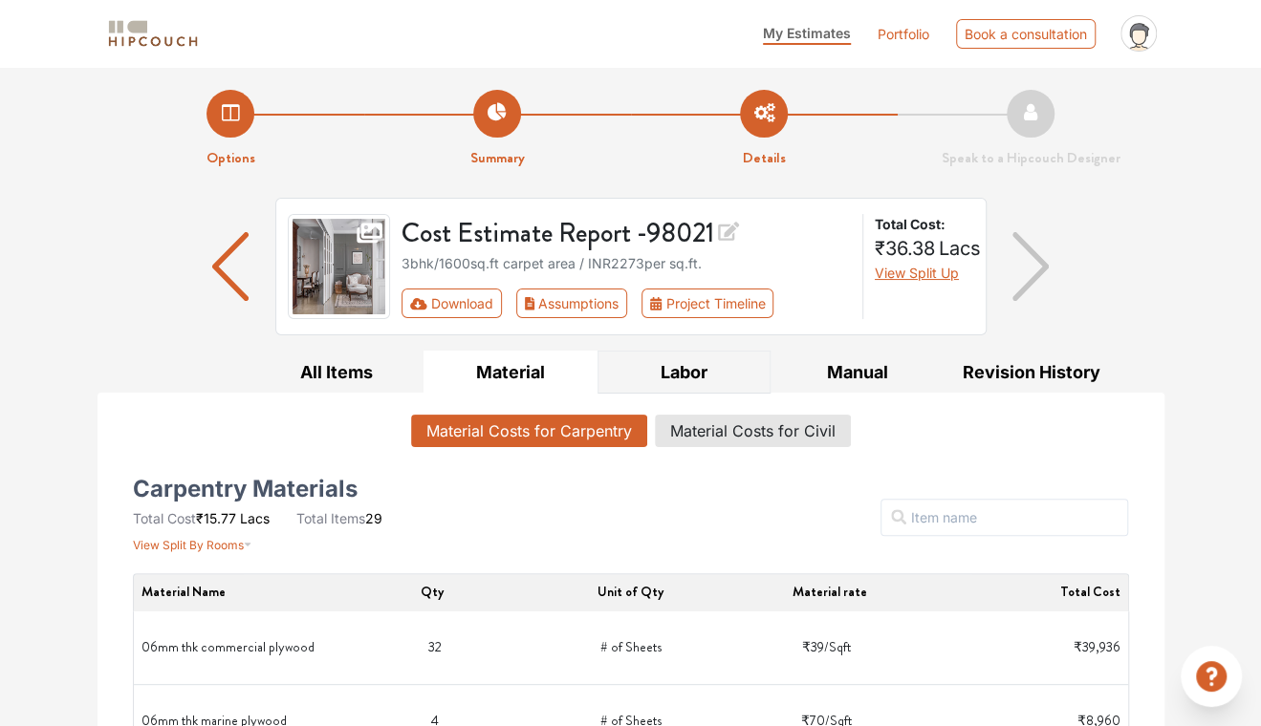
click at [713, 373] on button "Labor" at bounding box center [684, 372] width 174 height 43
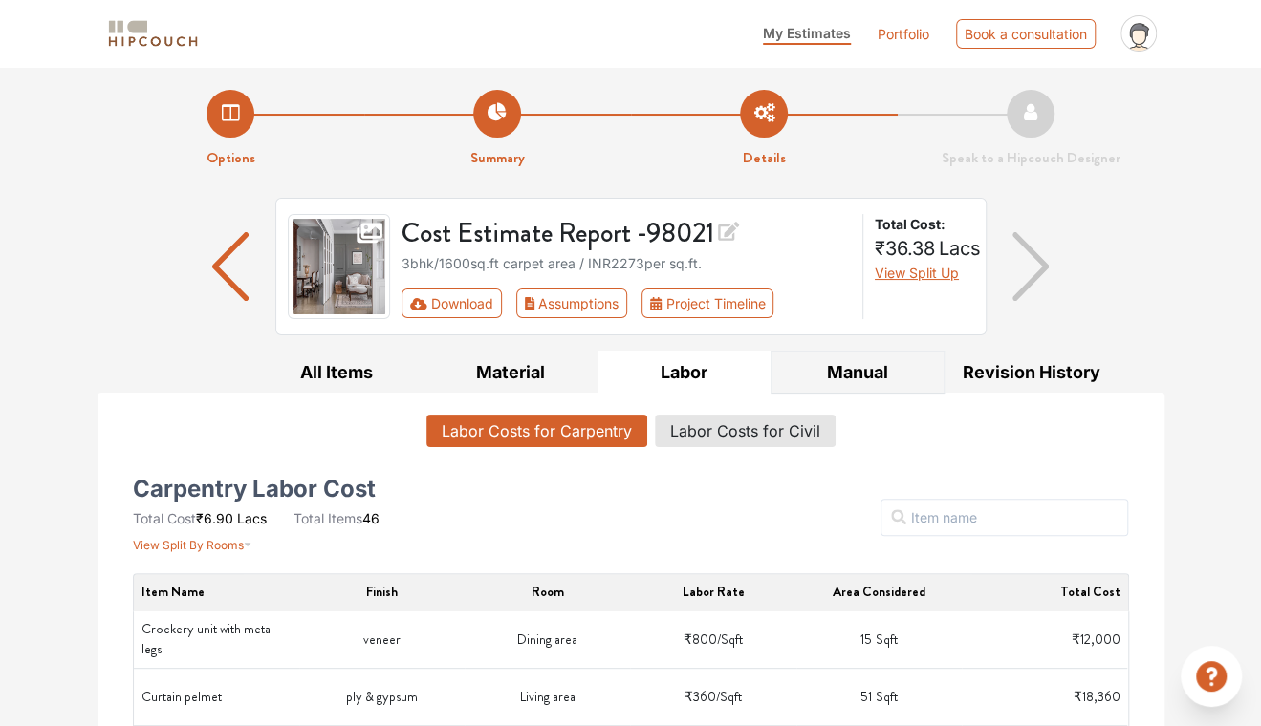
click at [875, 379] on button "Manual" at bounding box center [857, 372] width 174 height 43
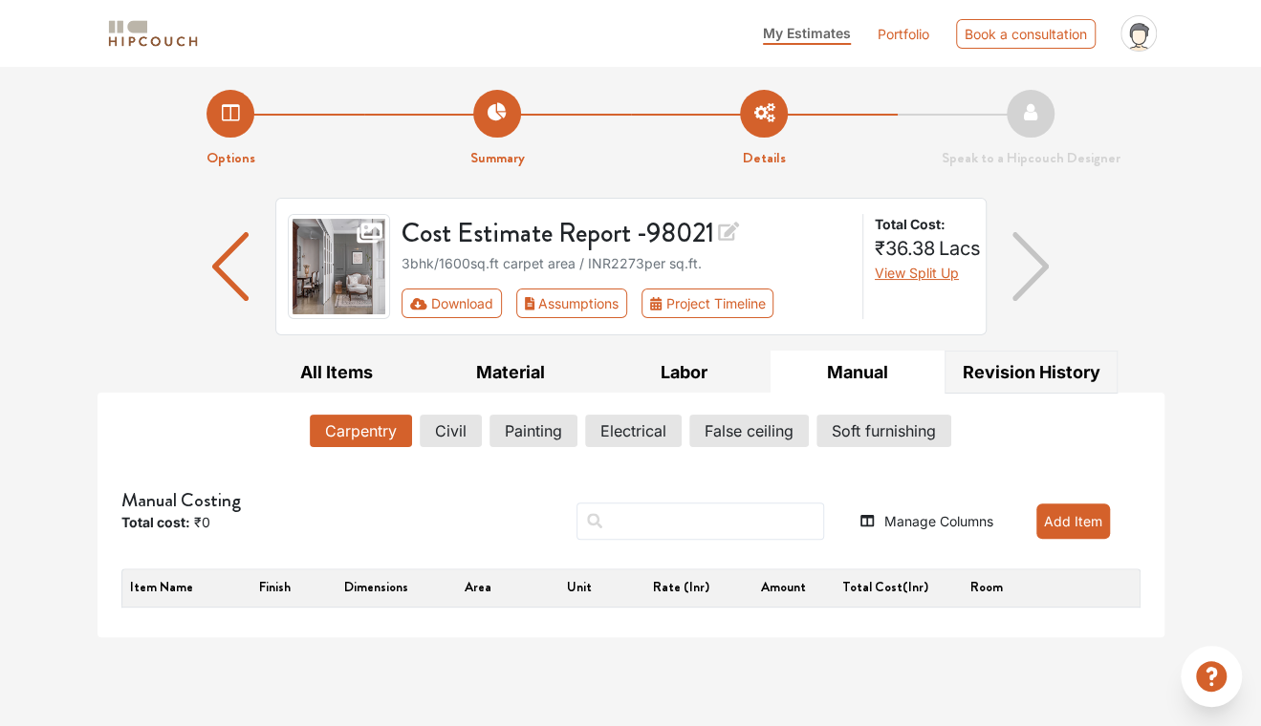
click at [1049, 372] on button "Revision History" at bounding box center [1031, 372] width 174 height 43
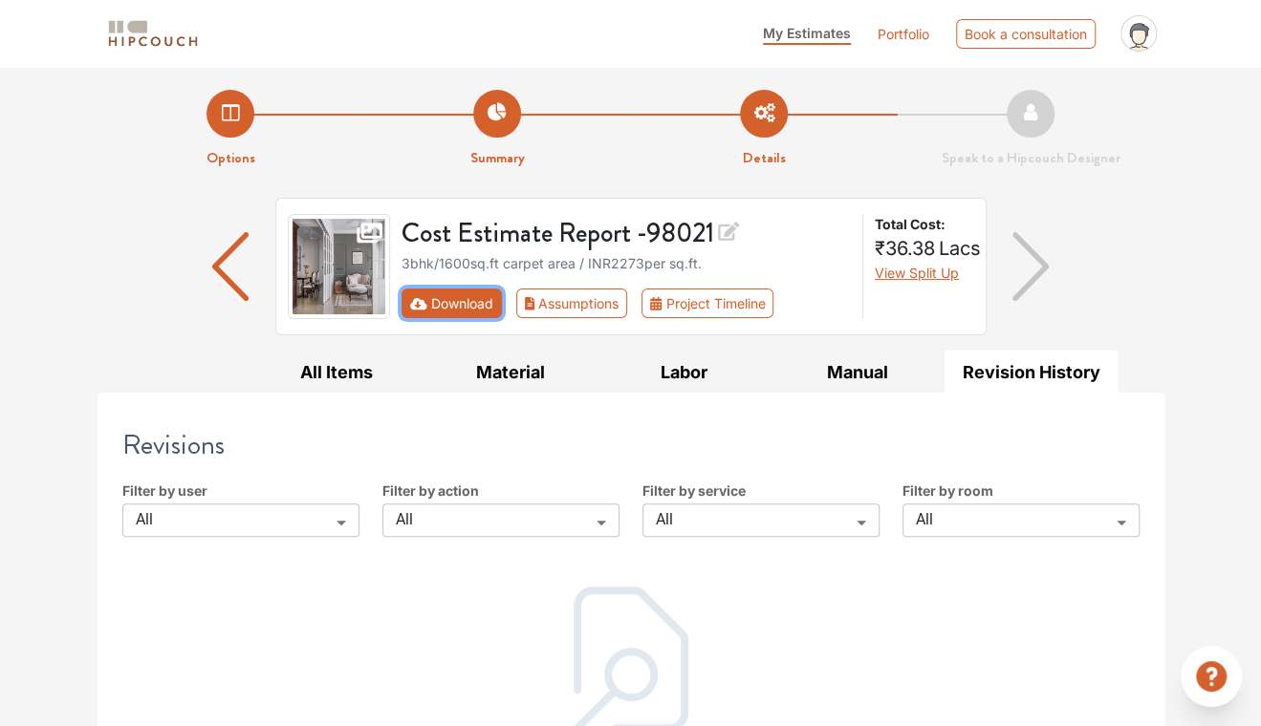
click at [453, 307] on button "Download" at bounding box center [451, 304] width 100 height 30
click at [466, 303] on button "Download" at bounding box center [451, 304] width 100 height 30
click at [356, 376] on button "All Items" at bounding box center [337, 372] width 174 height 43
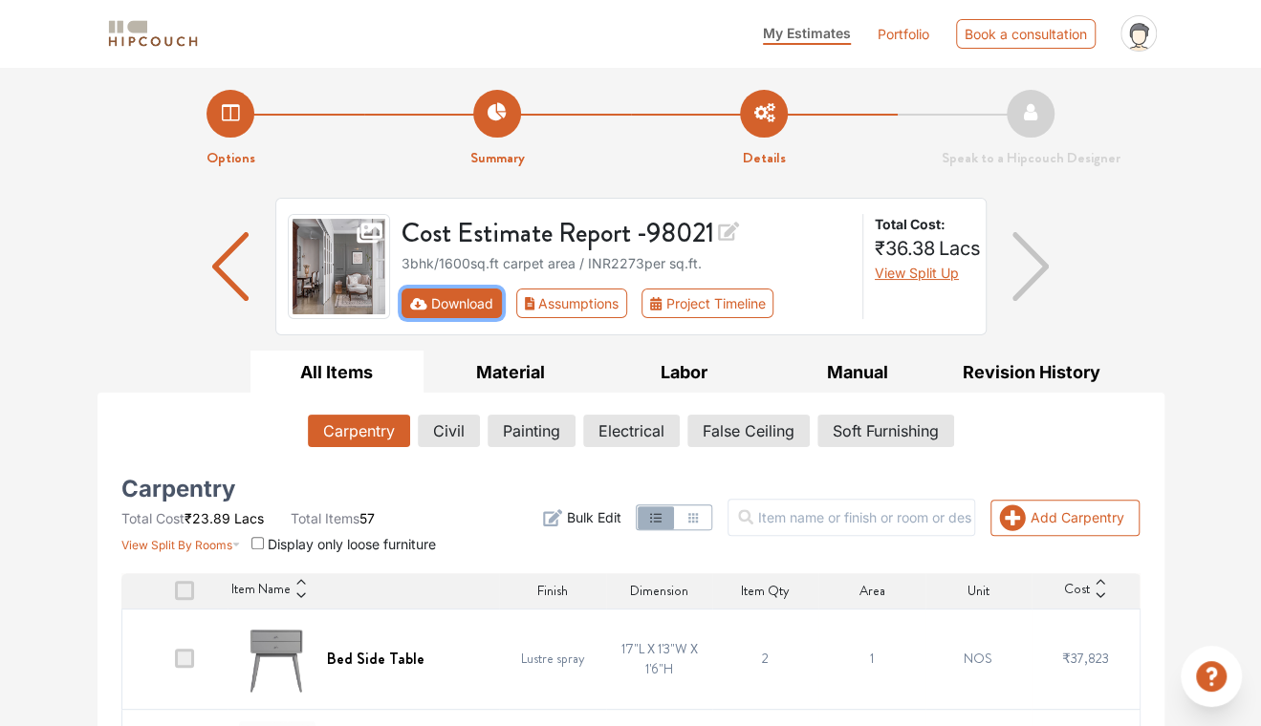
click at [479, 308] on button "Download" at bounding box center [451, 304] width 100 height 30
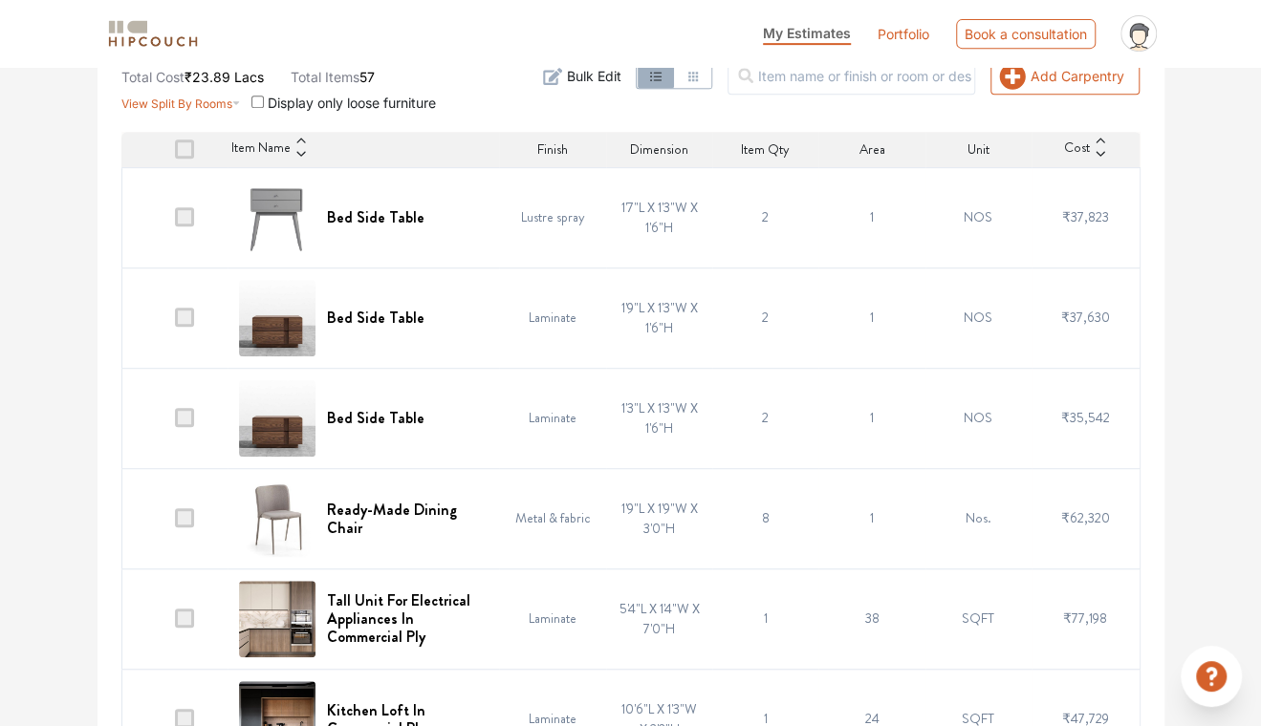
scroll to position [478, 0]
